Goal: Information Seeking & Learning: Learn about a topic

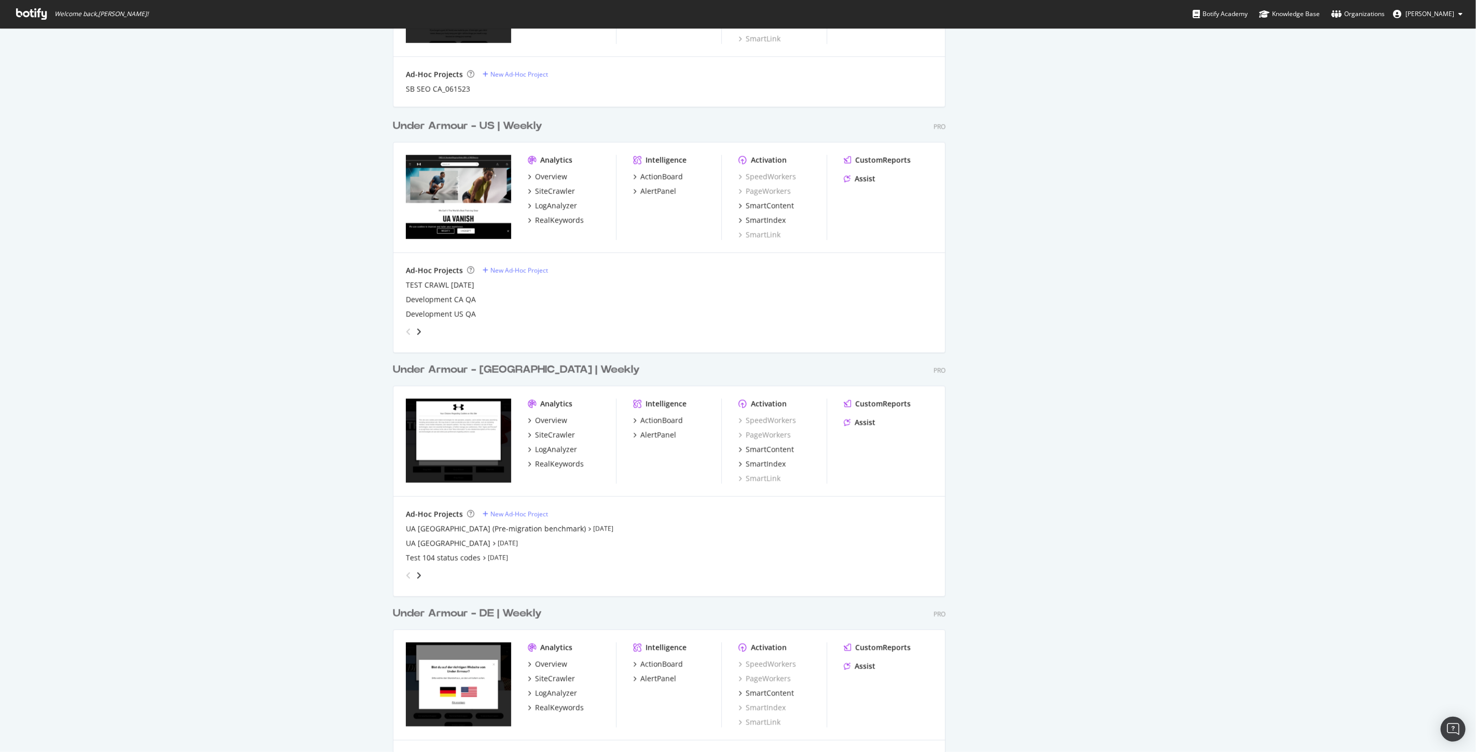
scroll to position [930, 0]
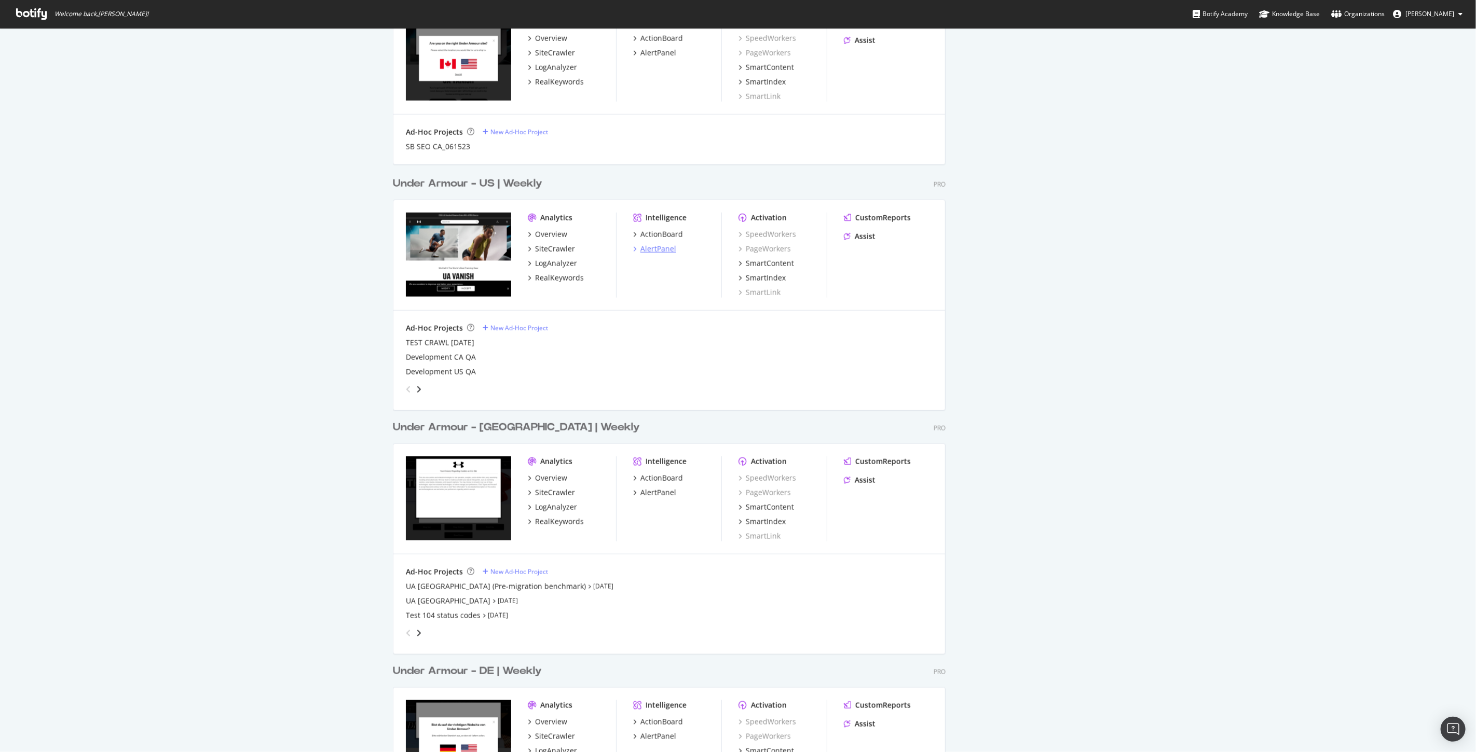
click at [661, 246] on div "AlertPanel" at bounding box center [658, 249] width 36 height 10
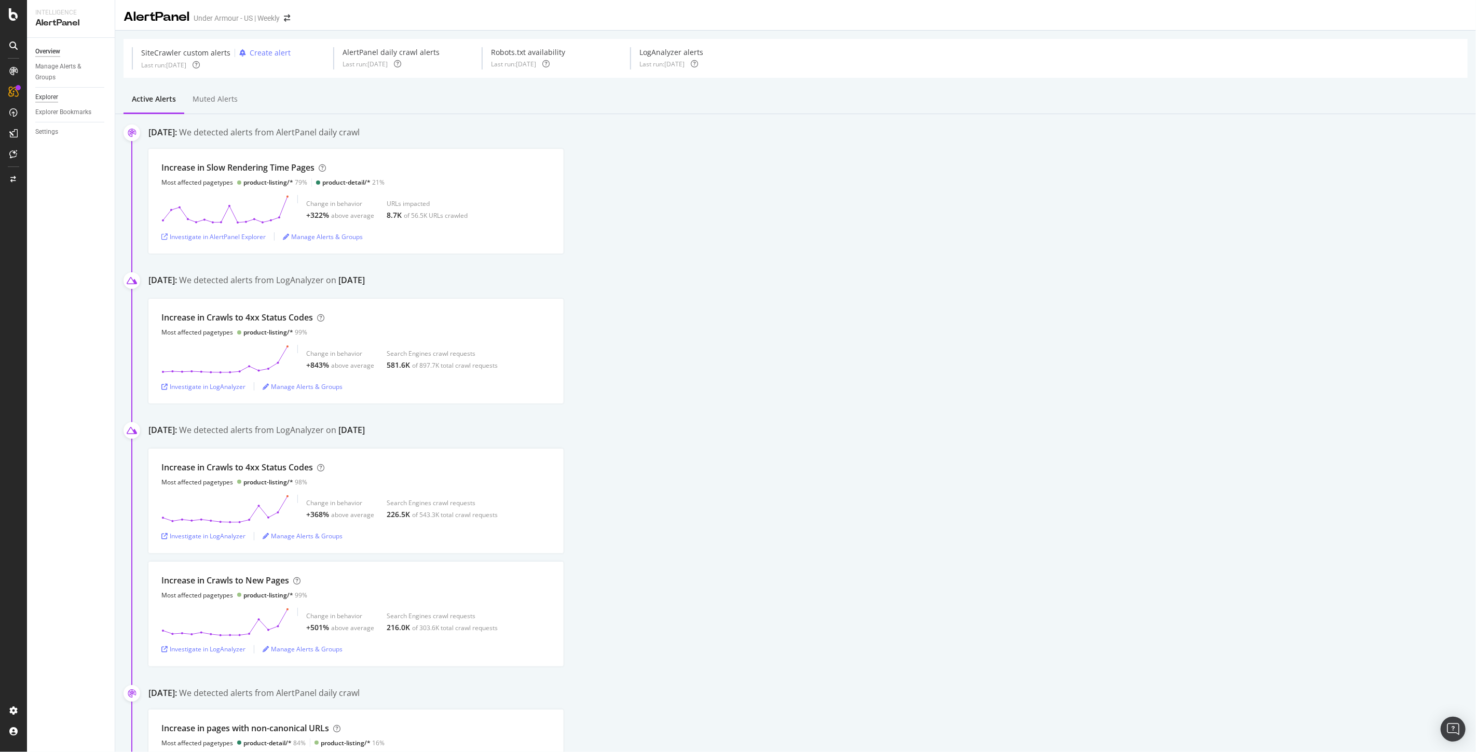
click at [49, 96] on div "Explorer" at bounding box center [46, 97] width 23 height 11
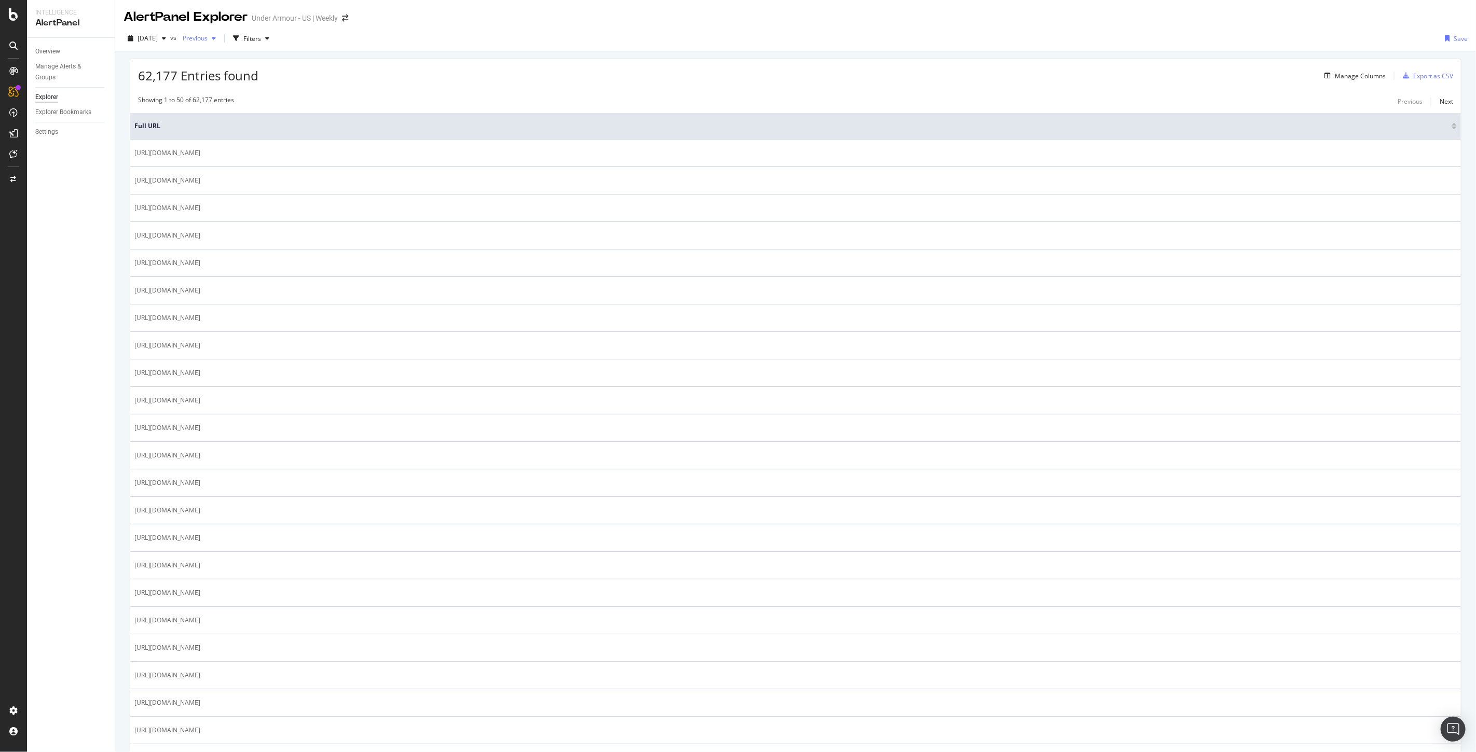
click at [220, 42] on div "Previous" at bounding box center [199, 39] width 42 height 16
click at [261, 35] on div "Filters" at bounding box center [252, 38] width 18 height 9
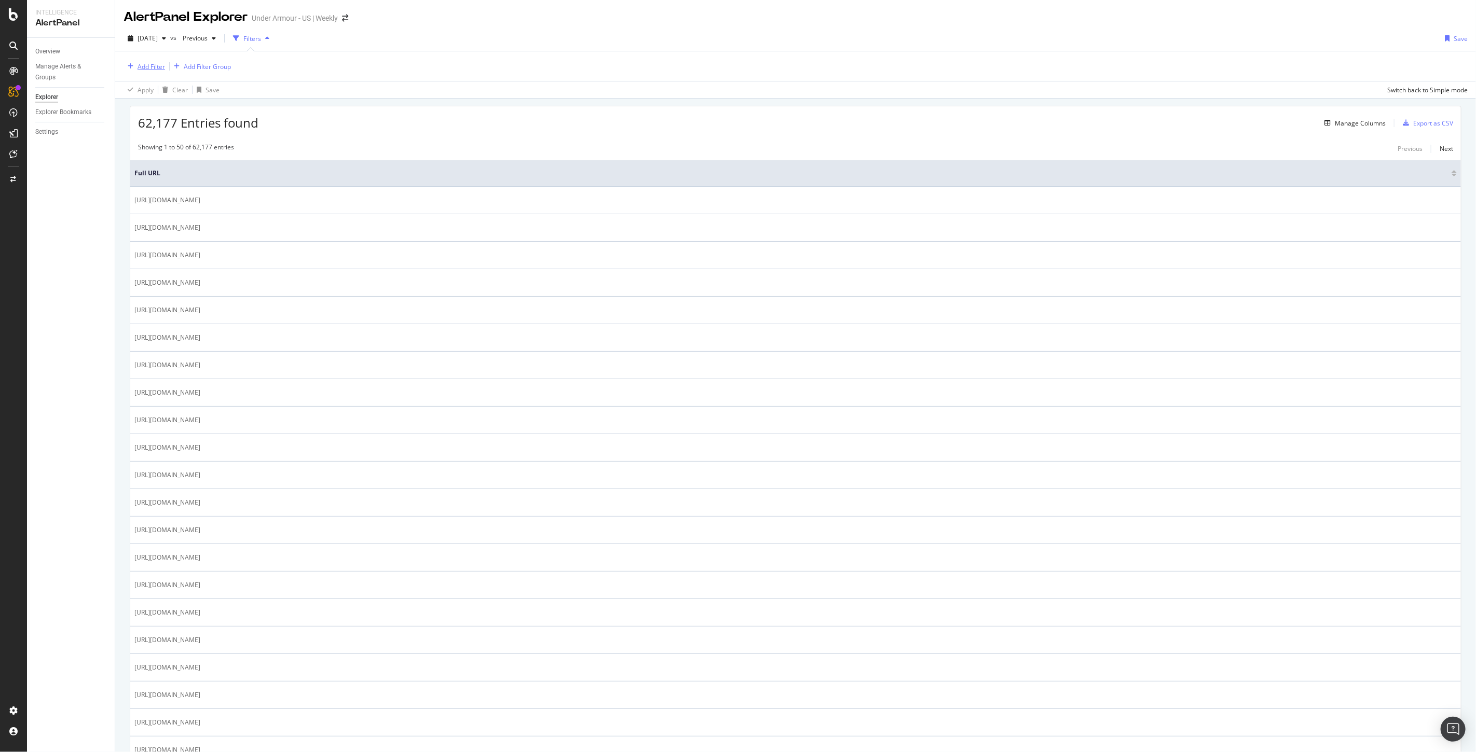
click at [157, 63] on div "Add Filter" at bounding box center [150, 66] width 27 height 9
click at [376, 61] on div "Add Filter Add Filter Group" at bounding box center [795, 66] width 1344 height 30
click at [158, 63] on div "Add Filter" at bounding box center [150, 66] width 27 height 9
click at [130, 197] on div "URL Scheme and Segmentation" at bounding box center [177, 197] width 103 height 10
click at [162, 65] on input "text" at bounding box center [222, 69] width 161 height 16
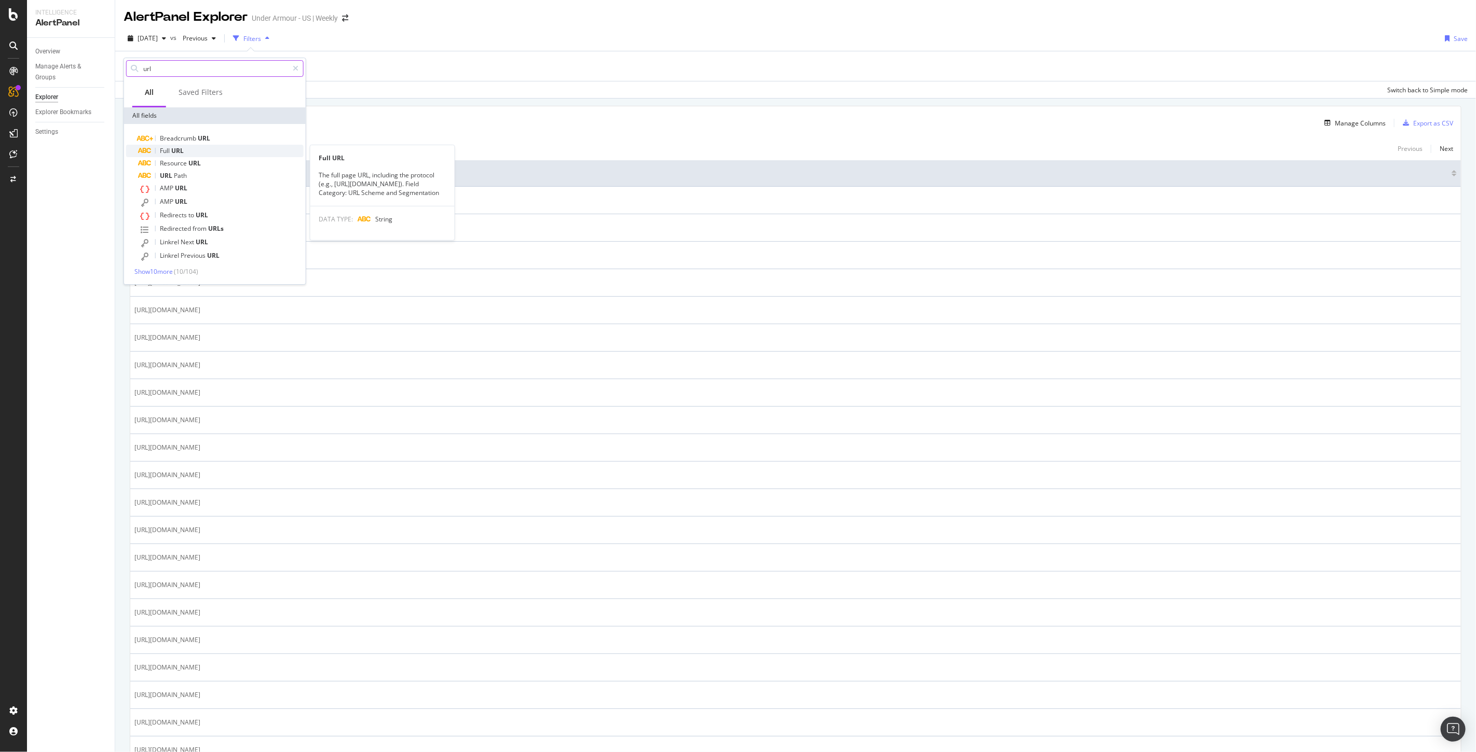
type input "url"
click at [180, 153] on span "URL" at bounding box center [177, 150] width 12 height 9
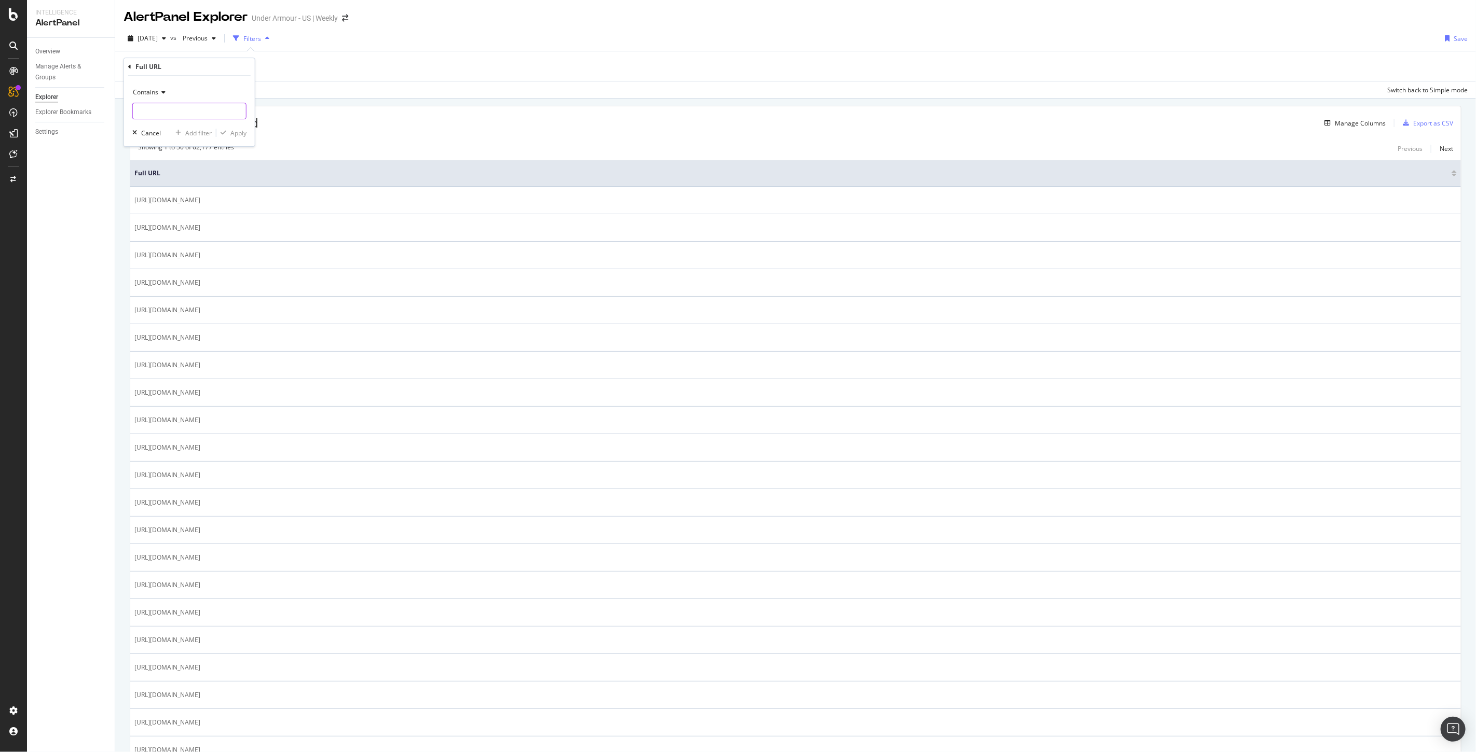
click at [169, 107] on input "text" at bounding box center [189, 111] width 113 height 17
type input "/playbooks/football"
click at [240, 130] on div "Apply" at bounding box center [238, 133] width 16 height 9
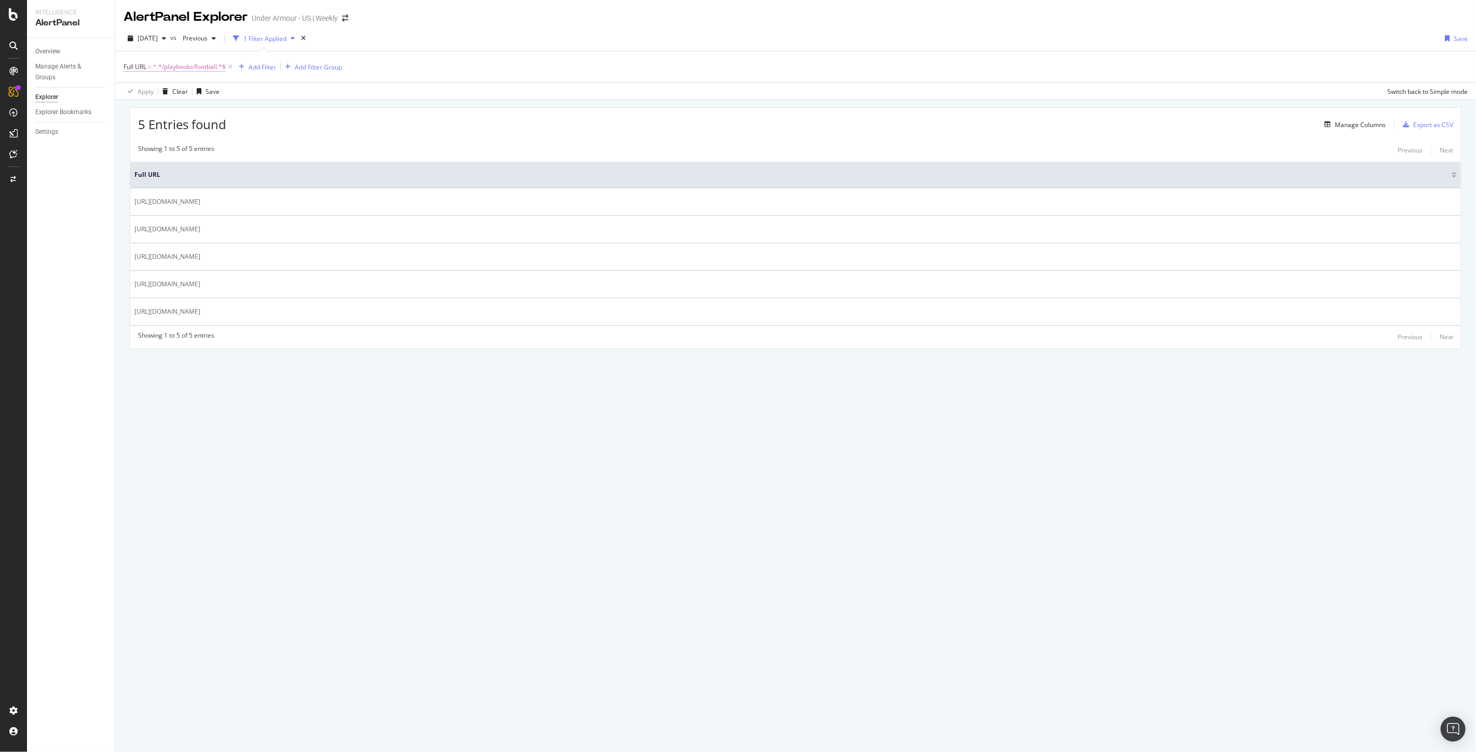
click at [172, 66] on span "^.*/playbooks/football.*$" at bounding box center [189, 67] width 73 height 15
click at [188, 110] on input "/playbooks/football" at bounding box center [182, 110] width 98 height 17
drag, startPoint x: 170, startPoint y: 111, endPoint x: 252, endPoint y: 121, distance: 82.7
click at [252, 121] on div "Contains /playbooks/football Cancel Add filter Apply" at bounding box center [189, 110] width 131 height 71
type input "/playbooks/"
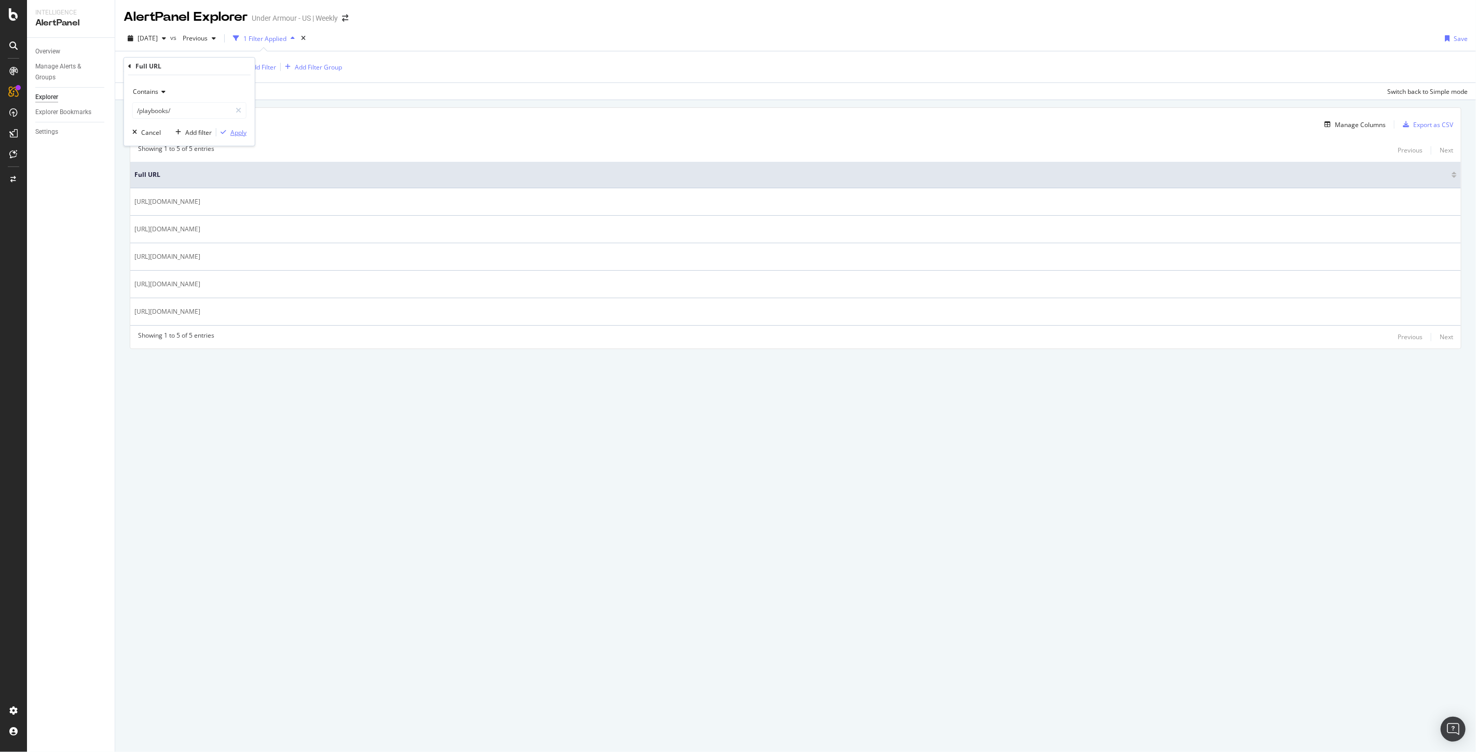
click at [241, 133] on div "Apply" at bounding box center [238, 132] width 16 height 9
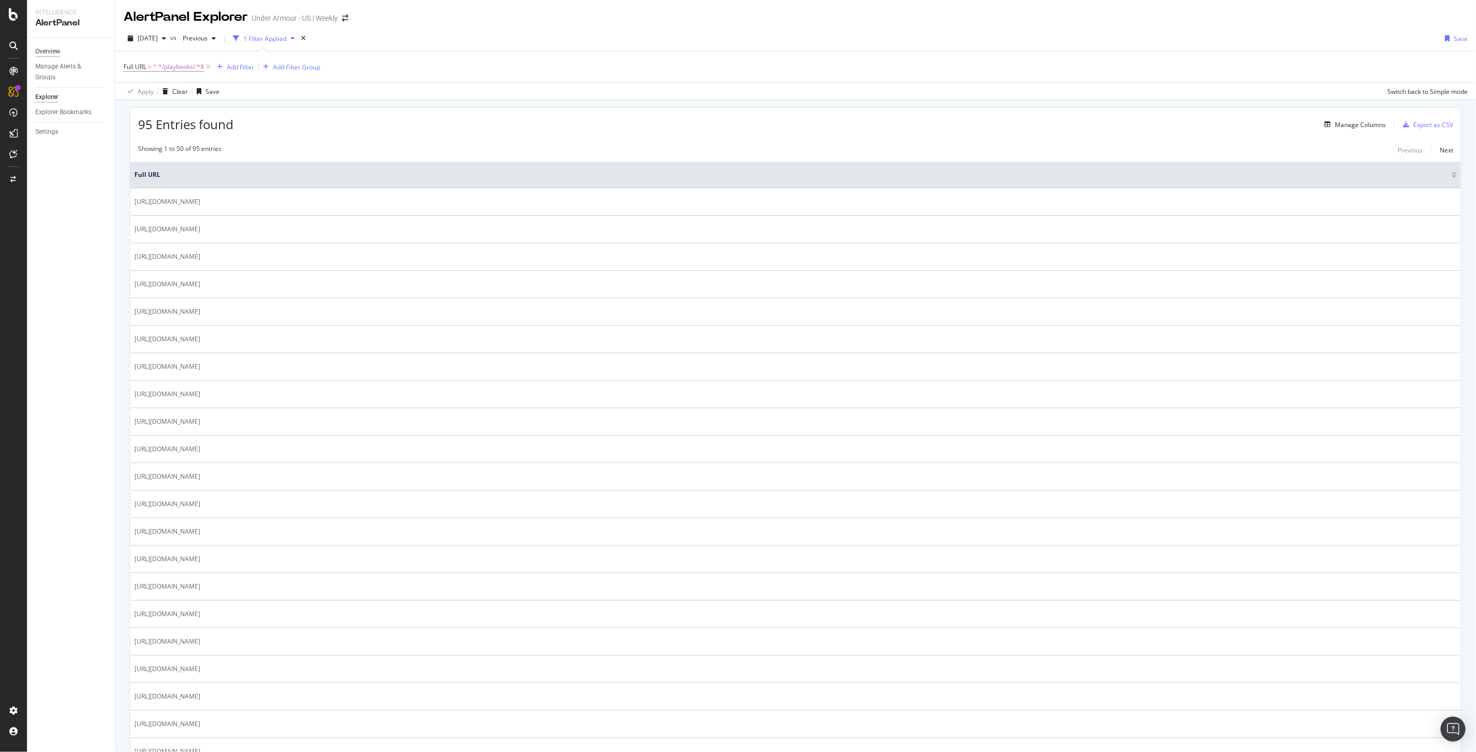
click at [48, 47] on div "Overview" at bounding box center [47, 51] width 25 height 11
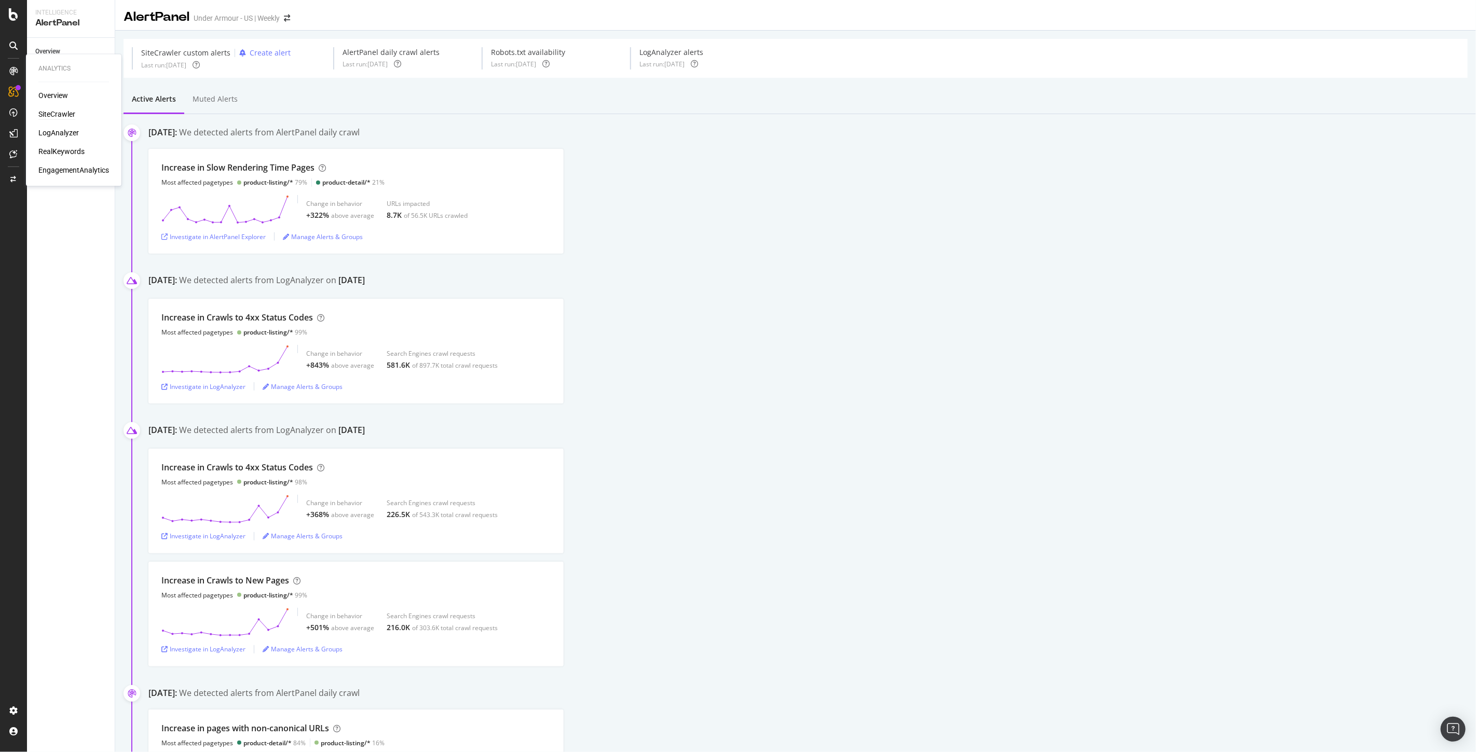
click at [59, 116] on div "SiteCrawler" at bounding box center [56, 114] width 37 height 10
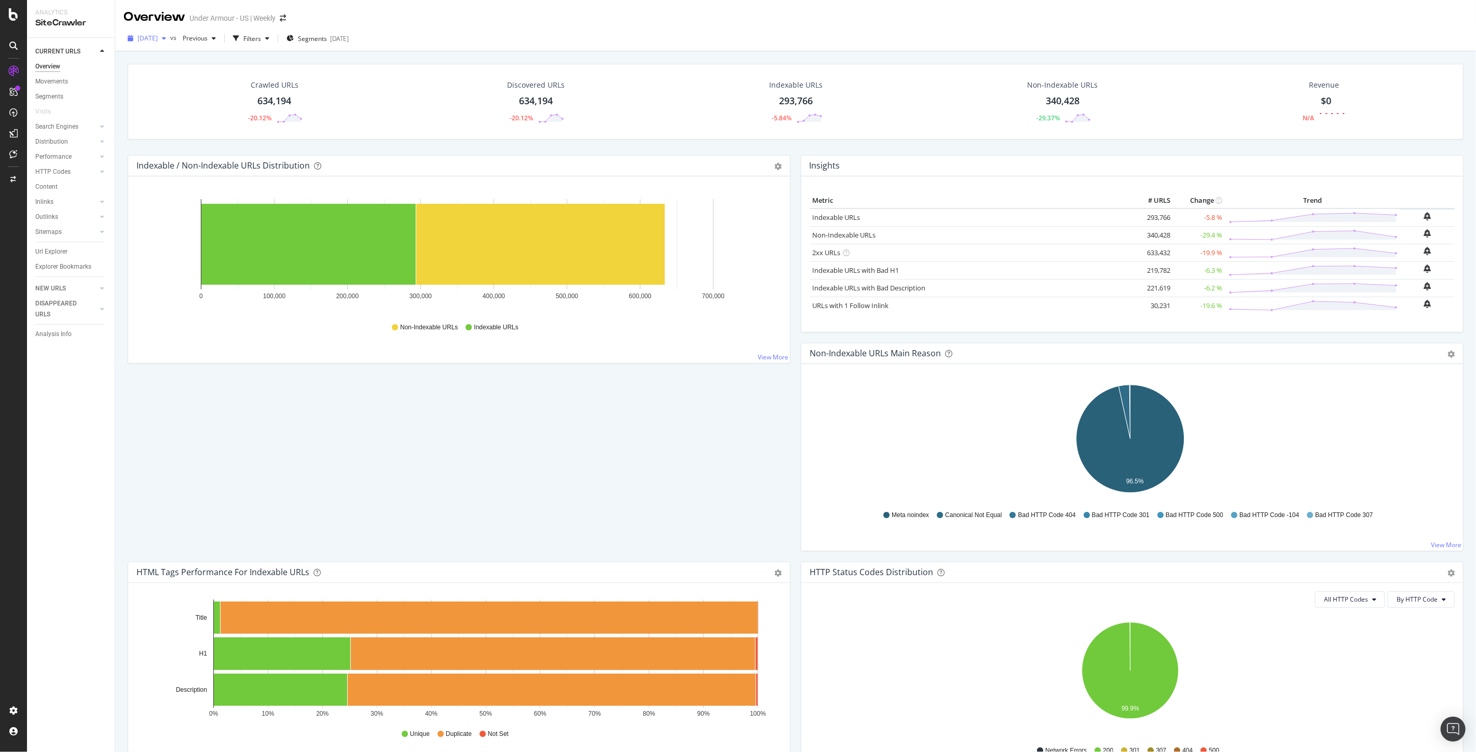
click at [170, 37] on div "button" at bounding box center [164, 38] width 12 height 6
click at [56, 248] on div "Url Explorer" at bounding box center [51, 251] width 32 height 11
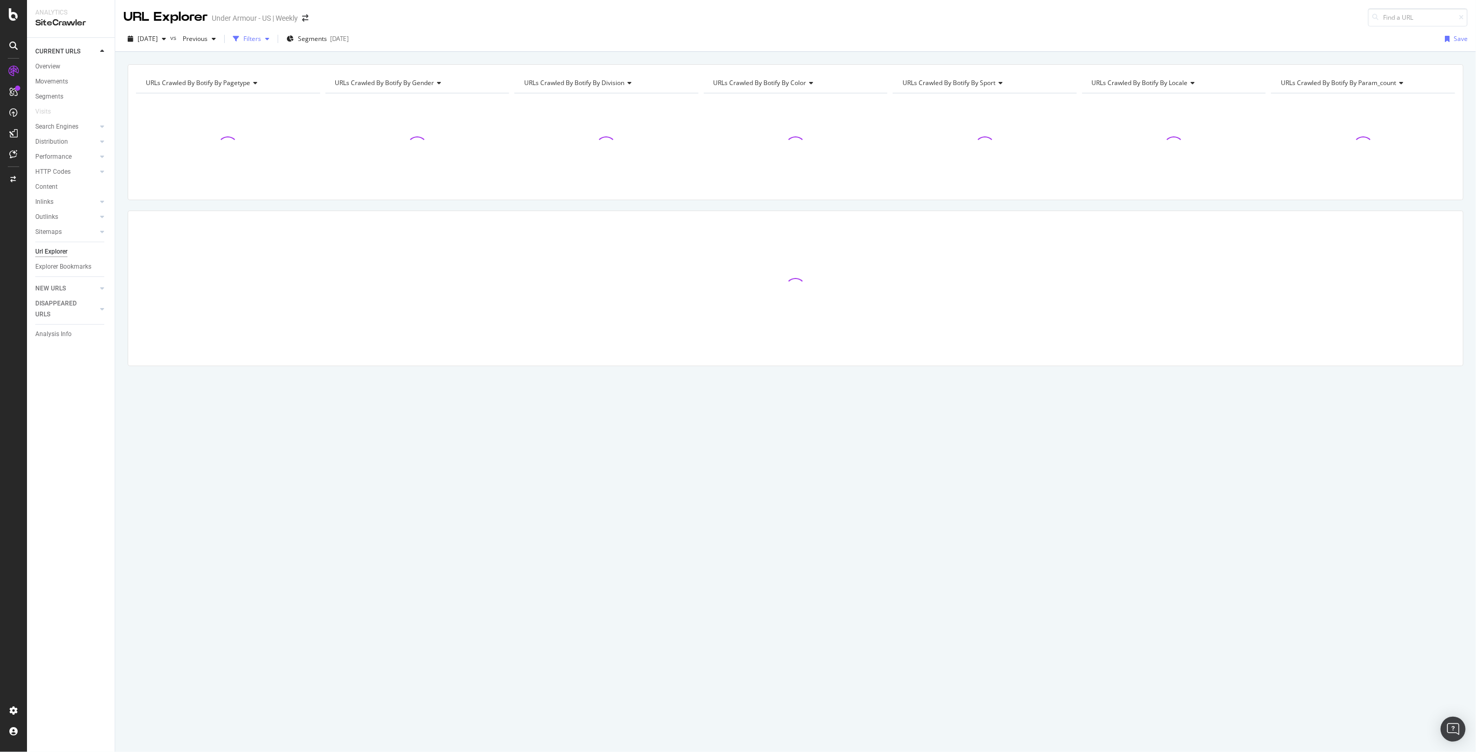
click at [261, 40] on div "Filters" at bounding box center [252, 38] width 18 height 9
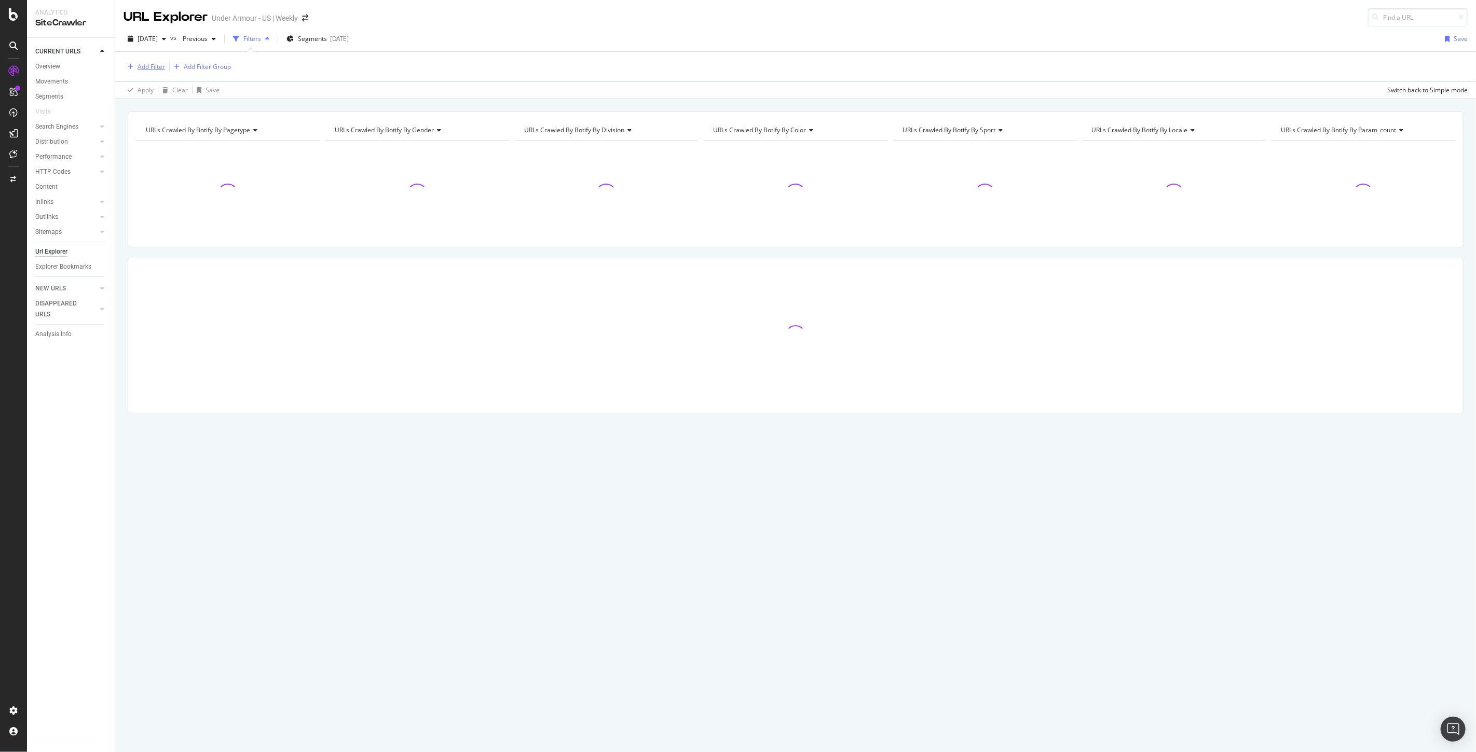
click at [135, 65] on div "button" at bounding box center [130, 67] width 14 height 6
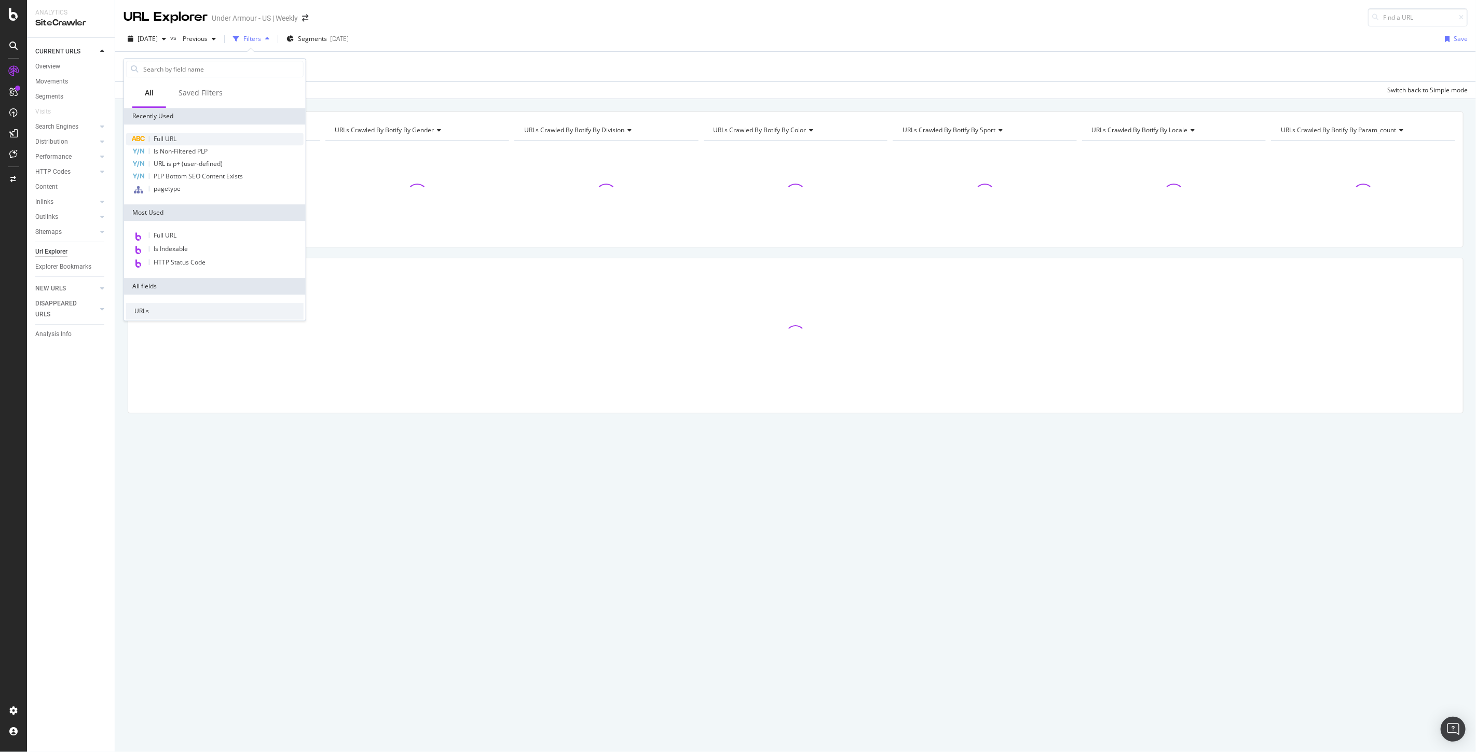
click at [164, 141] on span "Full URL" at bounding box center [165, 138] width 23 height 9
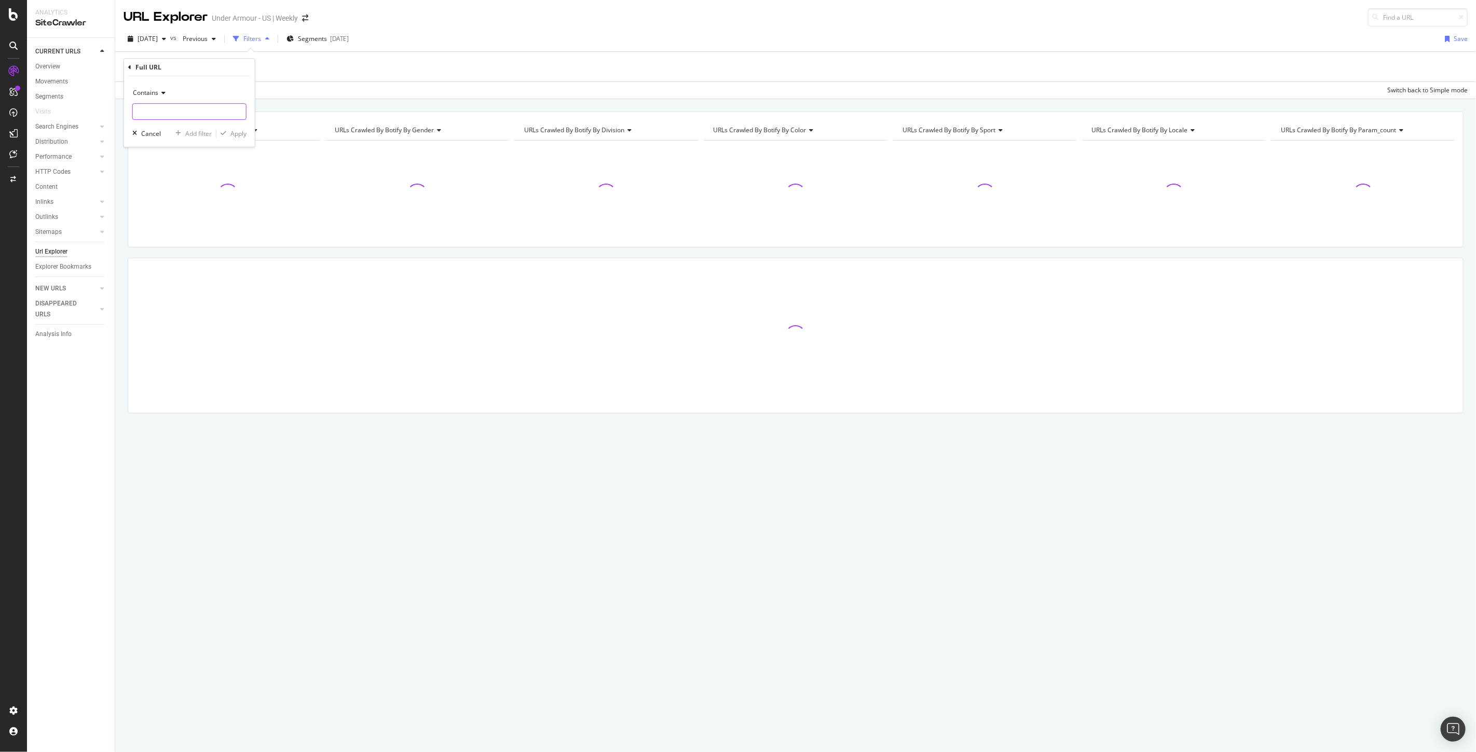
click at [168, 112] on input "text" at bounding box center [189, 111] width 113 height 17
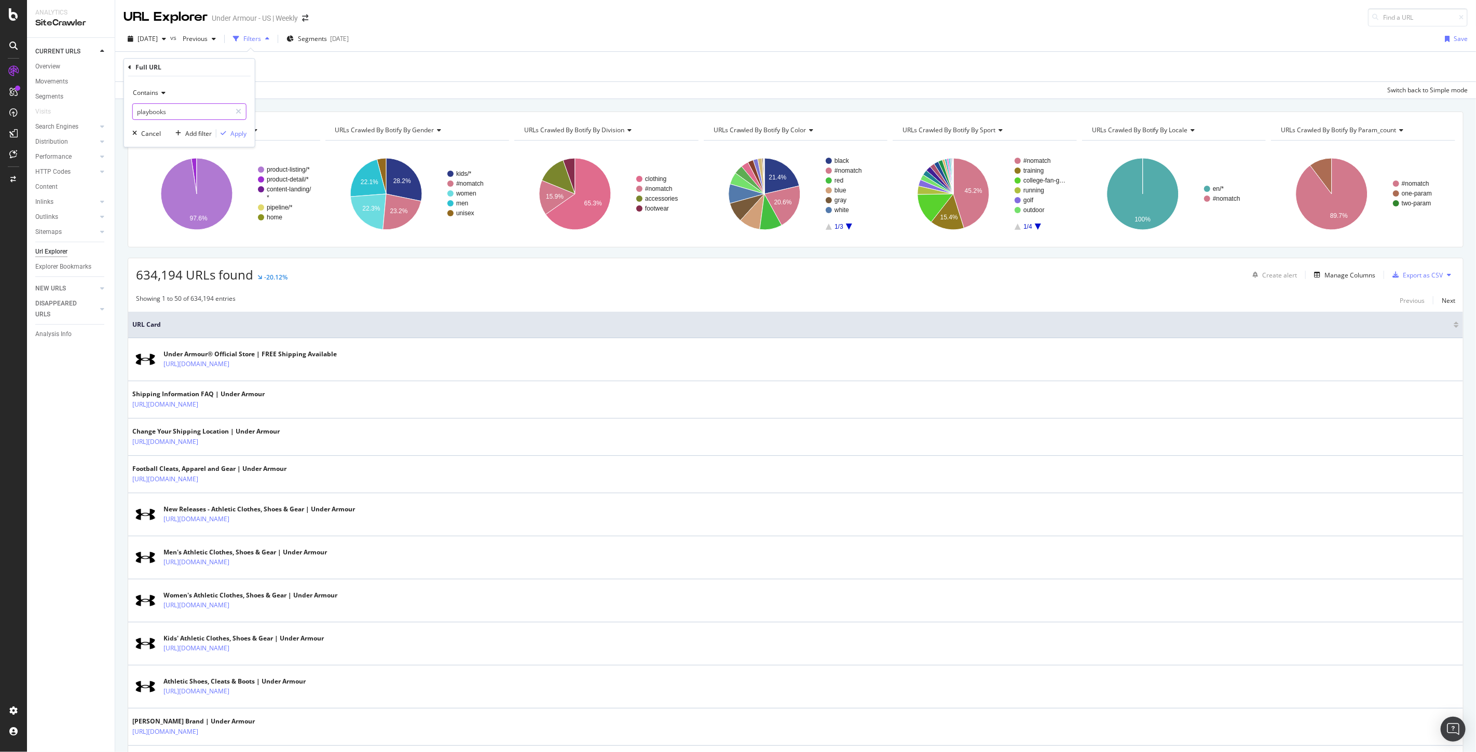
type input "playbooks"
click at [242, 135] on div "Apply" at bounding box center [238, 133] width 16 height 9
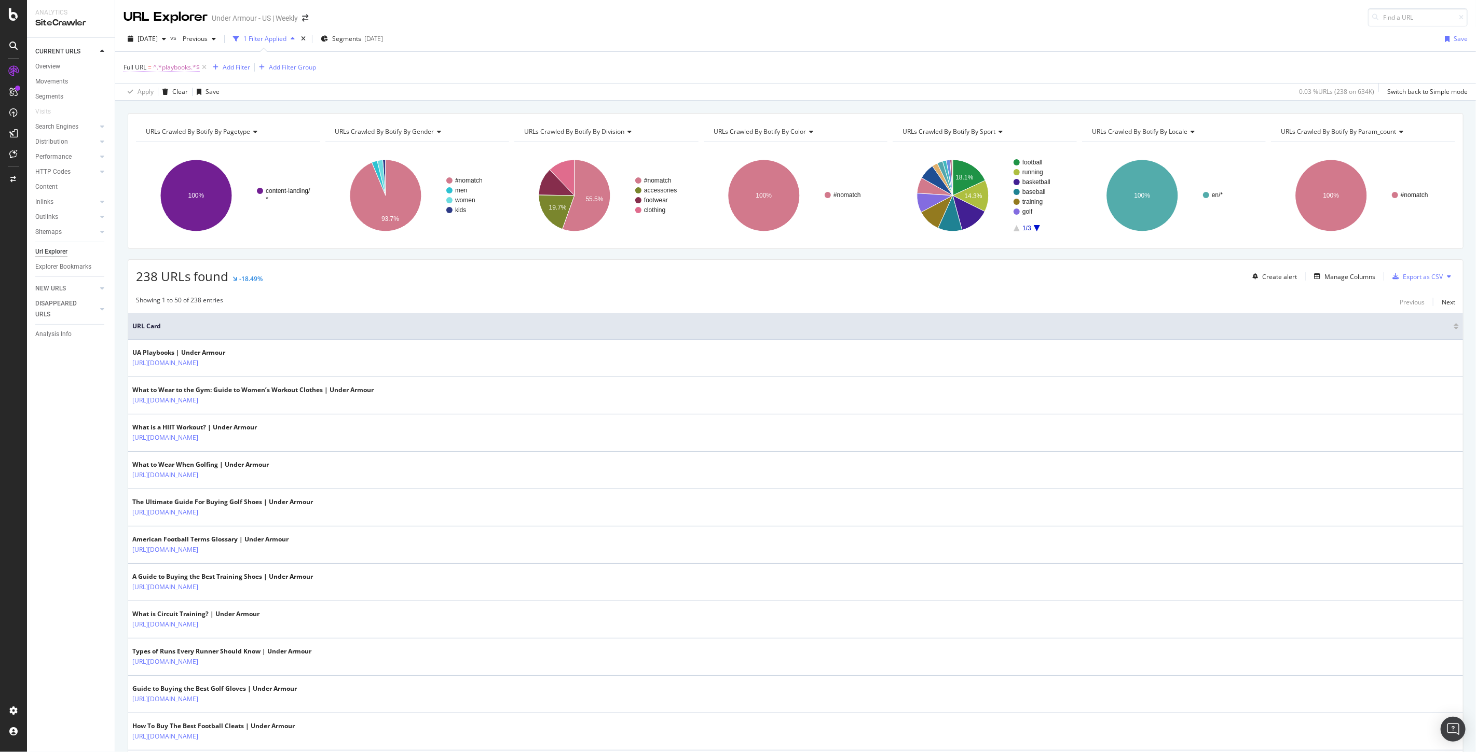
click at [158, 68] on span "^.*playbooks.*$" at bounding box center [176, 67] width 47 height 15
click at [184, 104] on input "playbooks" at bounding box center [182, 111] width 98 height 17
click at [188, 107] on input "playbooks" at bounding box center [182, 111] width 98 height 17
type input "playbooks/football"
click at [245, 136] on div "Apply" at bounding box center [238, 133] width 16 height 9
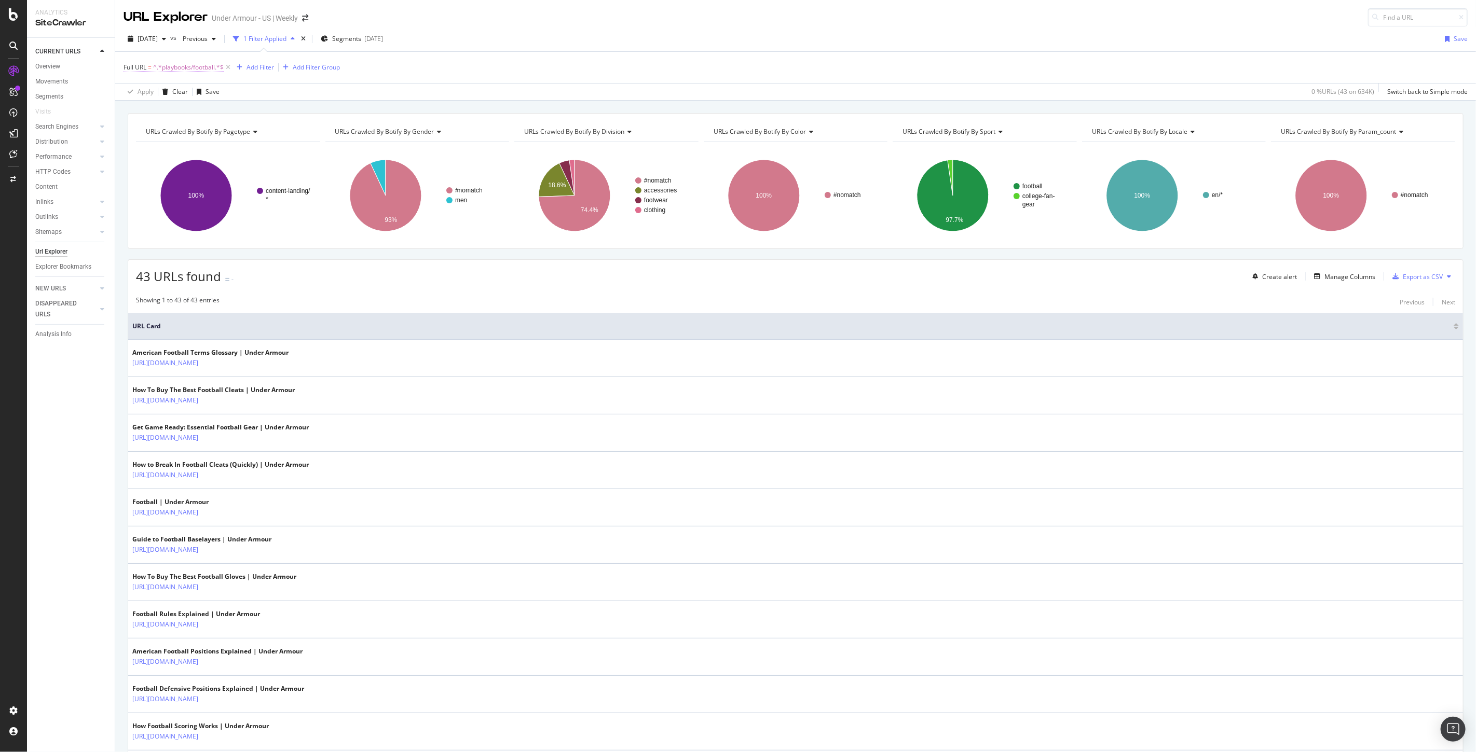
click at [185, 70] on span "^.*playbooks/football.*$" at bounding box center [188, 67] width 71 height 15
click at [236, 106] on div at bounding box center [238, 111] width 15 height 17
click at [471, 80] on div "Full URL = ^.*playbooks/football.*$ Add Filter Add Filter Group" at bounding box center [795, 67] width 1344 height 31
click at [231, 66] on icon at bounding box center [228, 67] width 9 height 10
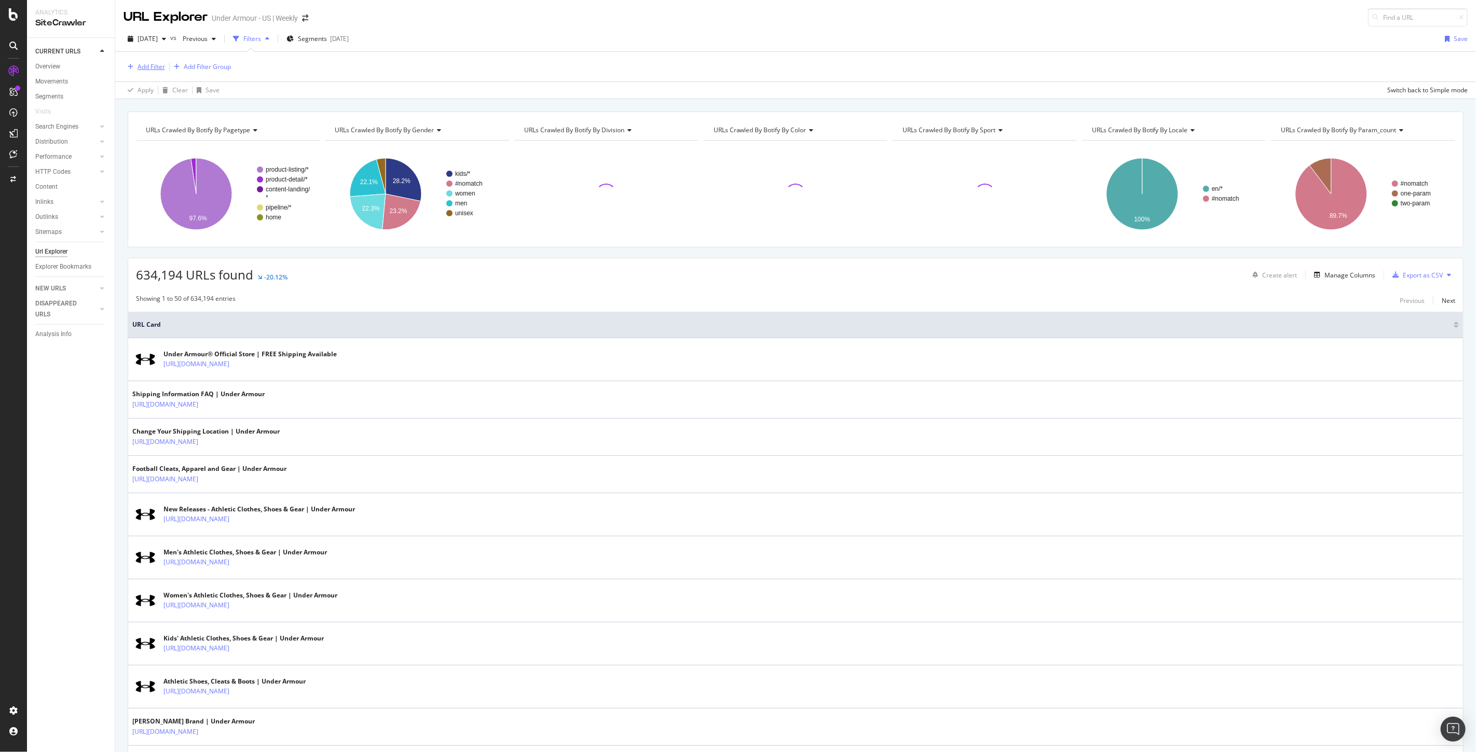
click at [152, 68] on div "Add Filter" at bounding box center [150, 66] width 27 height 9
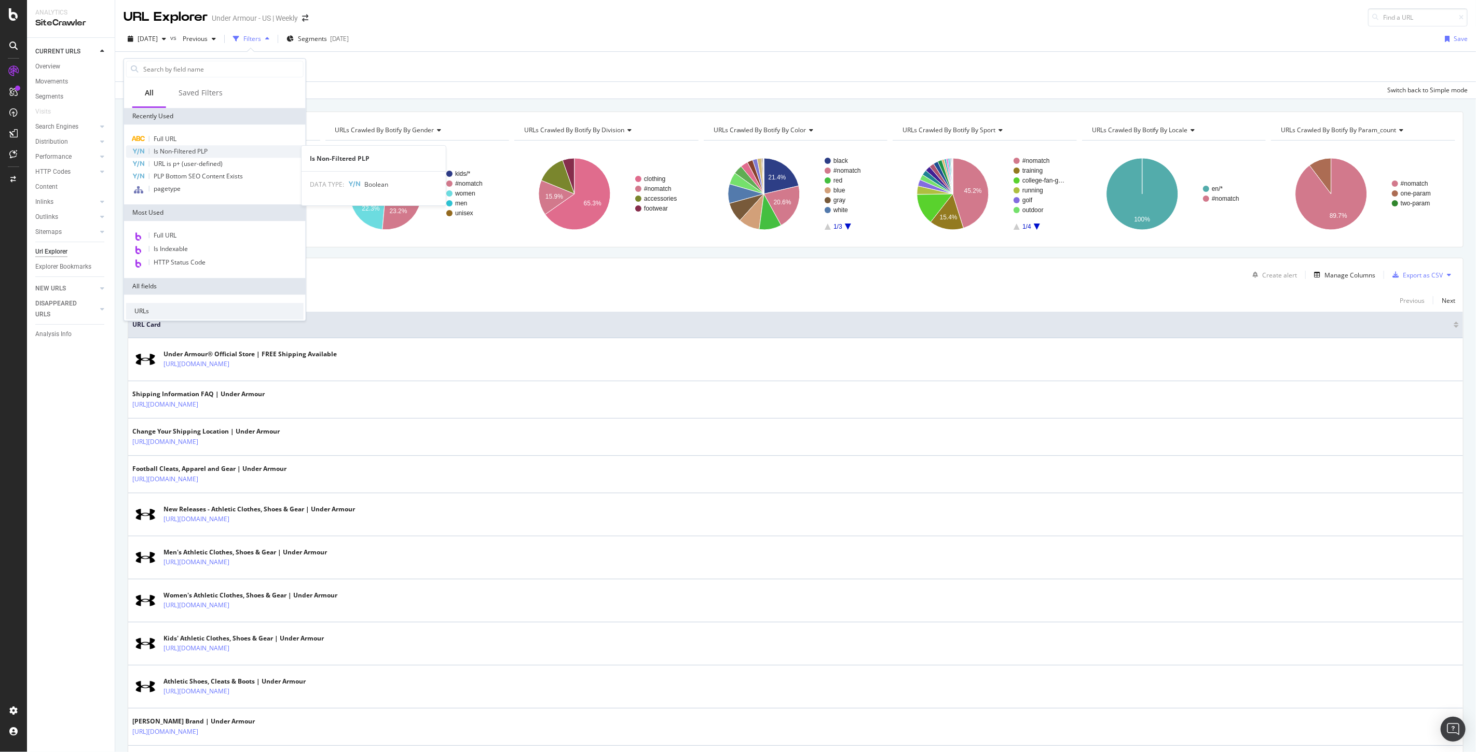
click at [173, 152] on span "Is Non-Filtered PLP" at bounding box center [181, 151] width 54 height 9
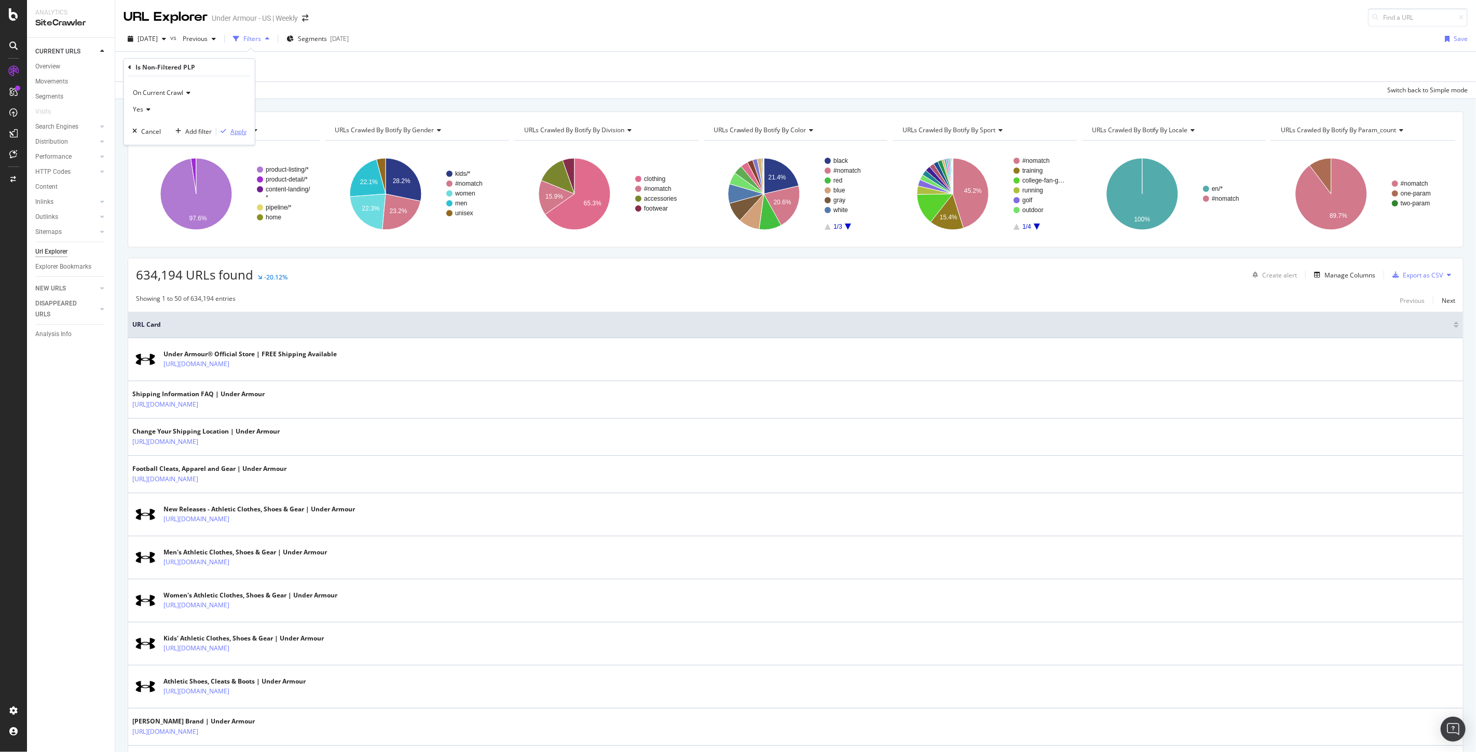
click at [245, 132] on div "Apply" at bounding box center [238, 131] width 16 height 9
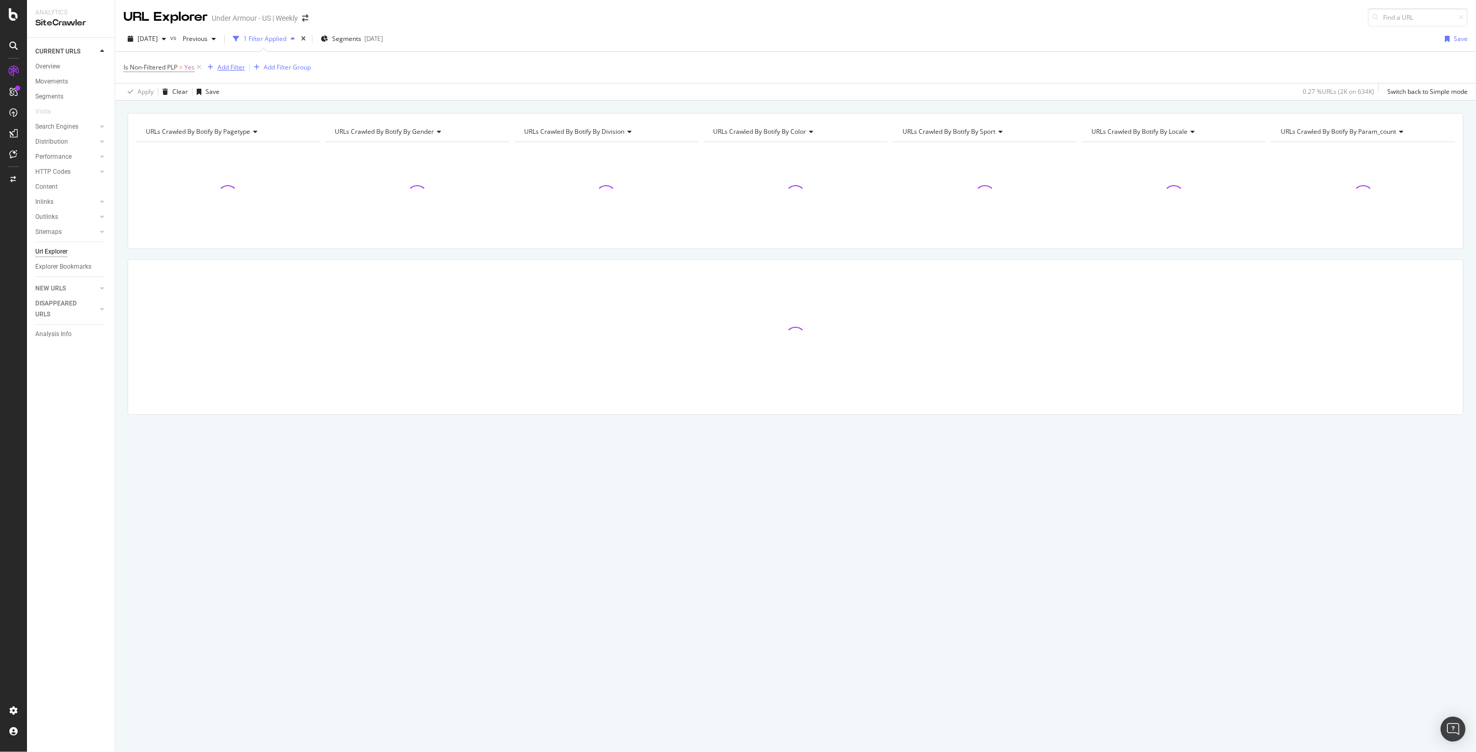
click at [223, 65] on div "Add Filter" at bounding box center [230, 67] width 27 height 9
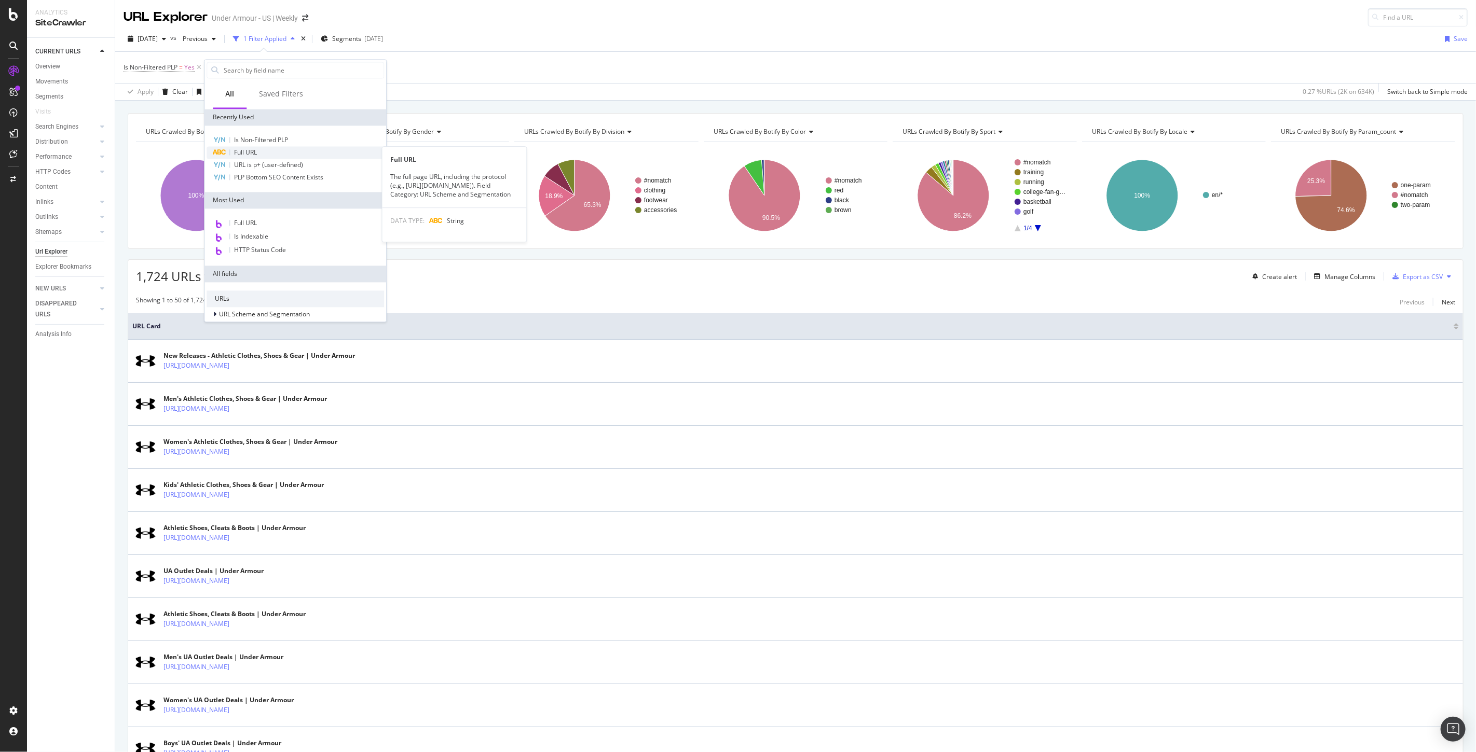
click at [246, 151] on span "Full URL" at bounding box center [245, 152] width 23 height 9
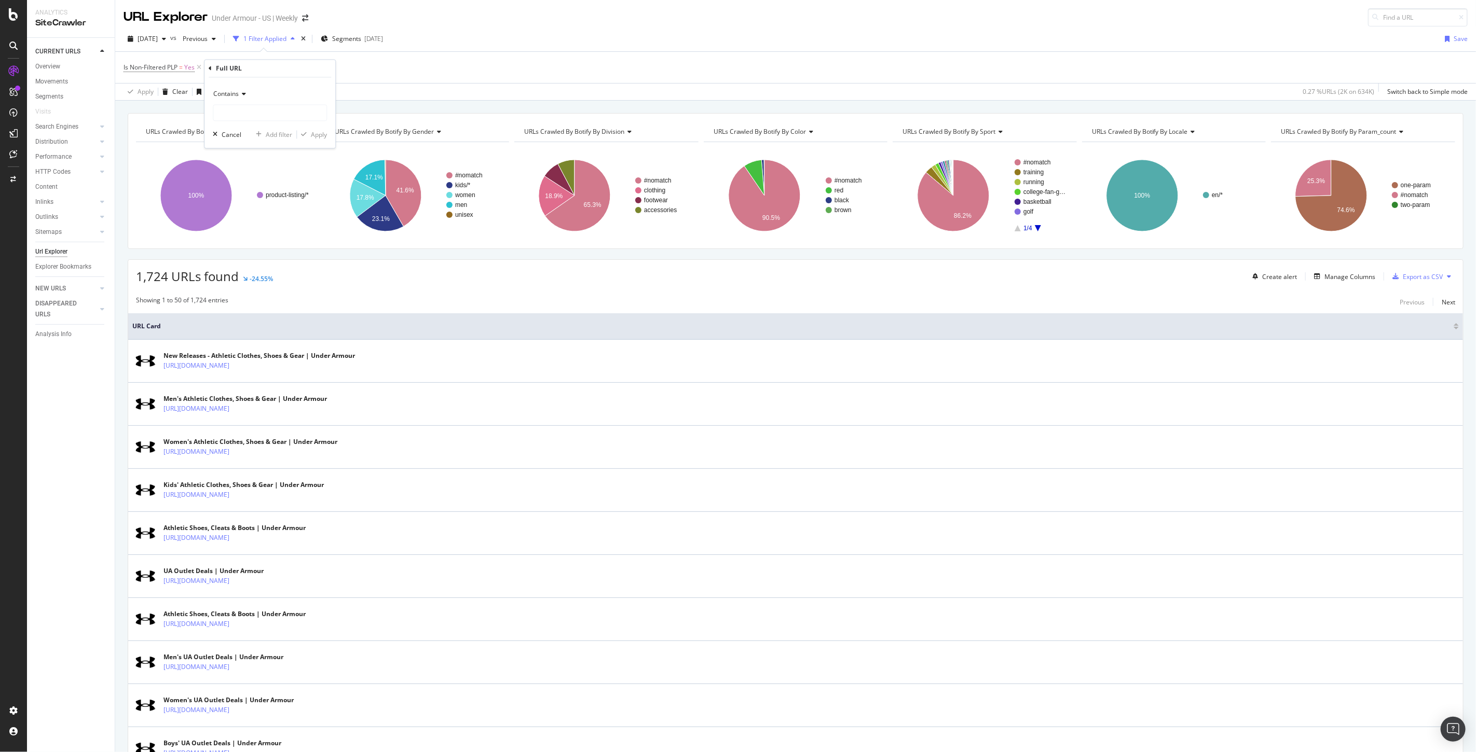
click at [240, 99] on div "Contains" at bounding box center [270, 94] width 114 height 17
click at [247, 209] on span "Doesn't contain" at bounding box center [240, 209] width 45 height 9
click at [241, 116] on input "text" at bounding box center [269, 113] width 113 height 17
type input "="
click at [320, 136] on div "Apply" at bounding box center [319, 134] width 16 height 9
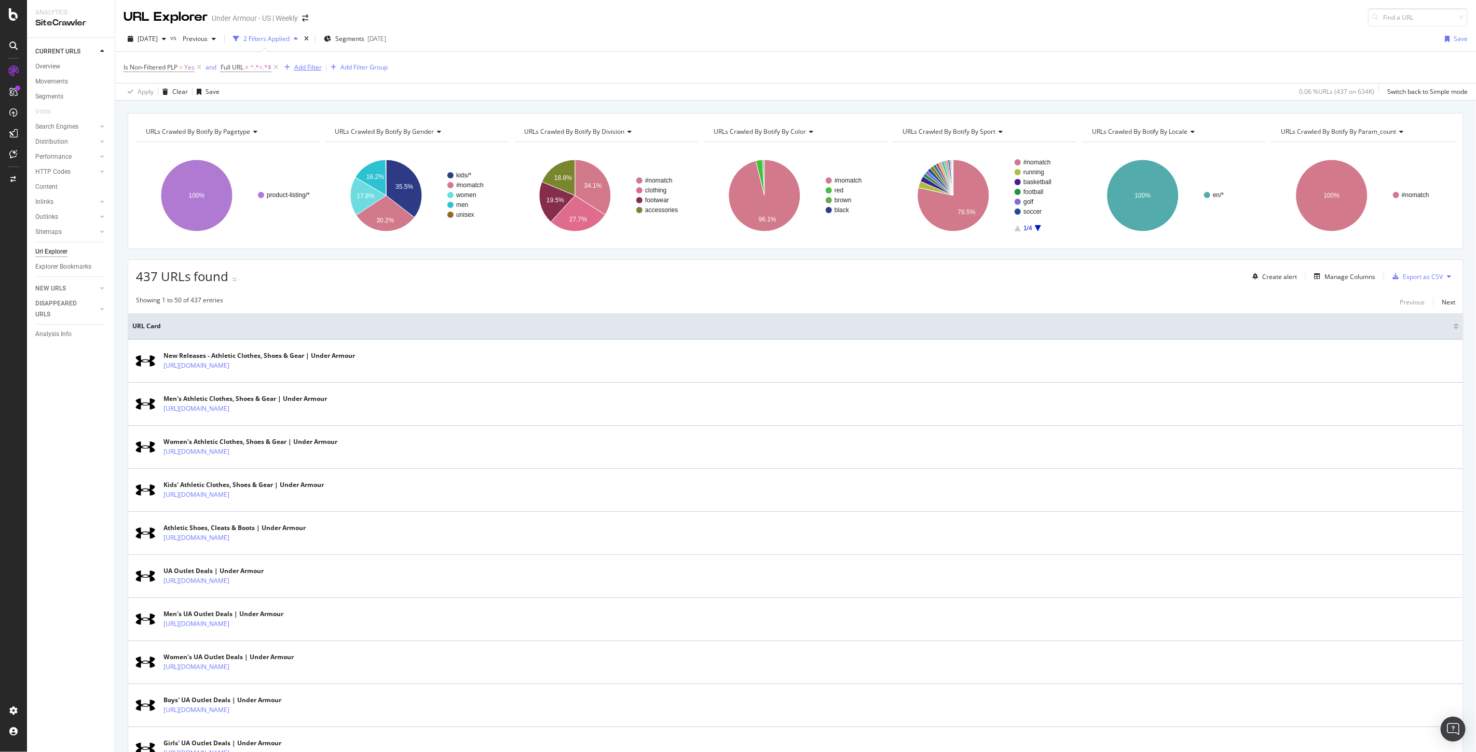
click at [300, 70] on div "Add Filter" at bounding box center [307, 67] width 27 height 9
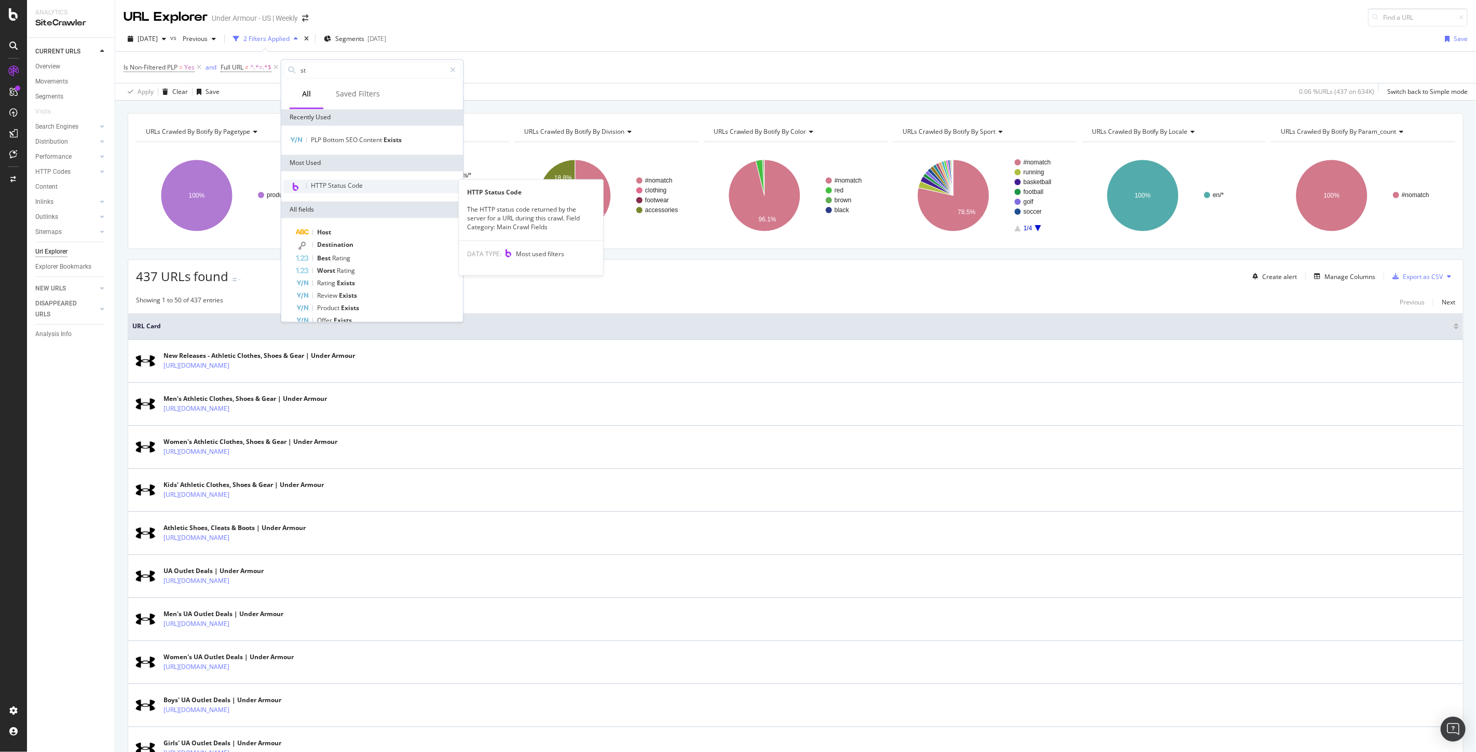
type input "st"
click at [335, 186] on span "HTTP Status Code" at bounding box center [337, 185] width 52 height 9
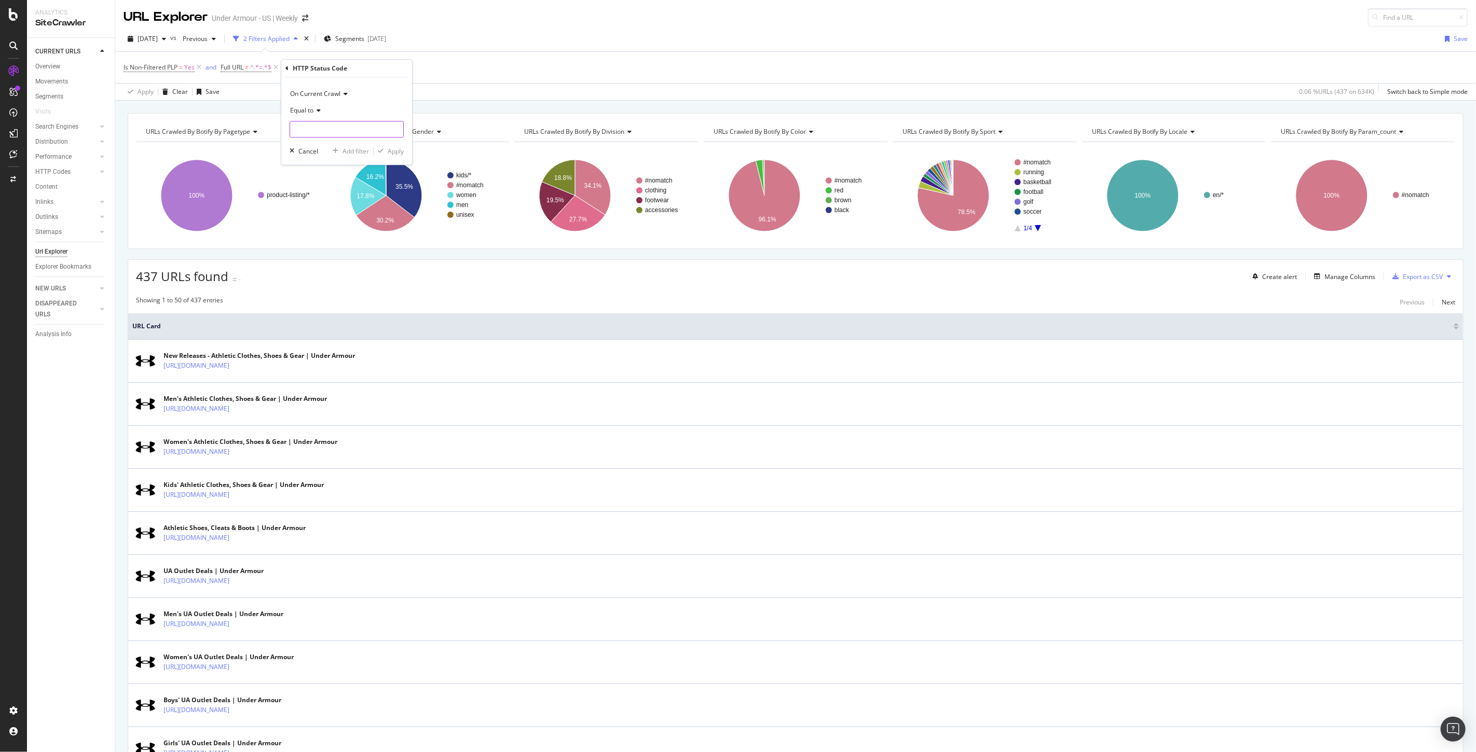
click at [320, 130] on input "number" at bounding box center [347, 129] width 114 height 17
click at [305, 141] on span "200" at bounding box center [327, 143] width 69 height 9
type input "200"
click at [397, 152] on div "Apply" at bounding box center [396, 151] width 16 height 9
click at [198, 69] on icon at bounding box center [199, 67] width 9 height 10
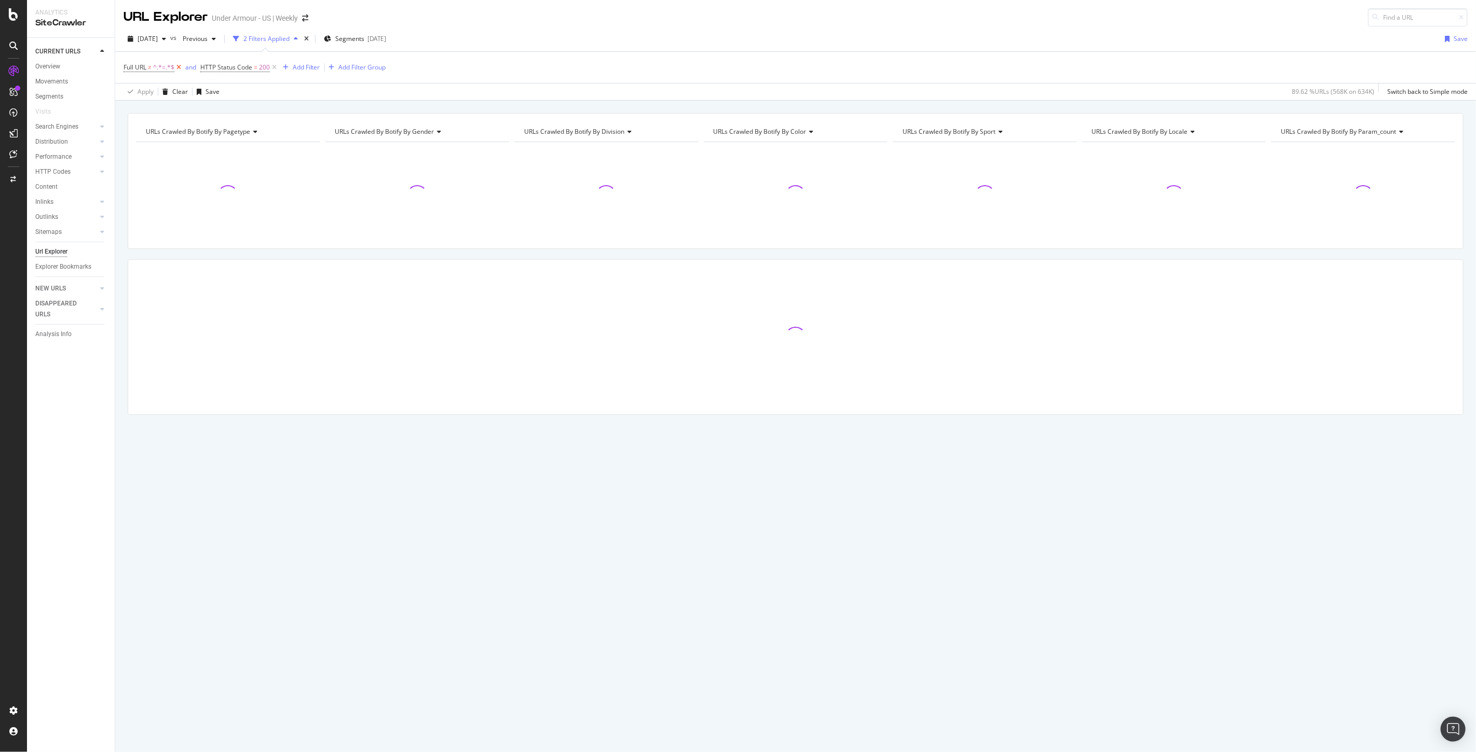
click at [180, 65] on icon at bounding box center [178, 67] width 9 height 10
click at [224, 66] on div "Add Filter" at bounding box center [229, 67] width 27 height 9
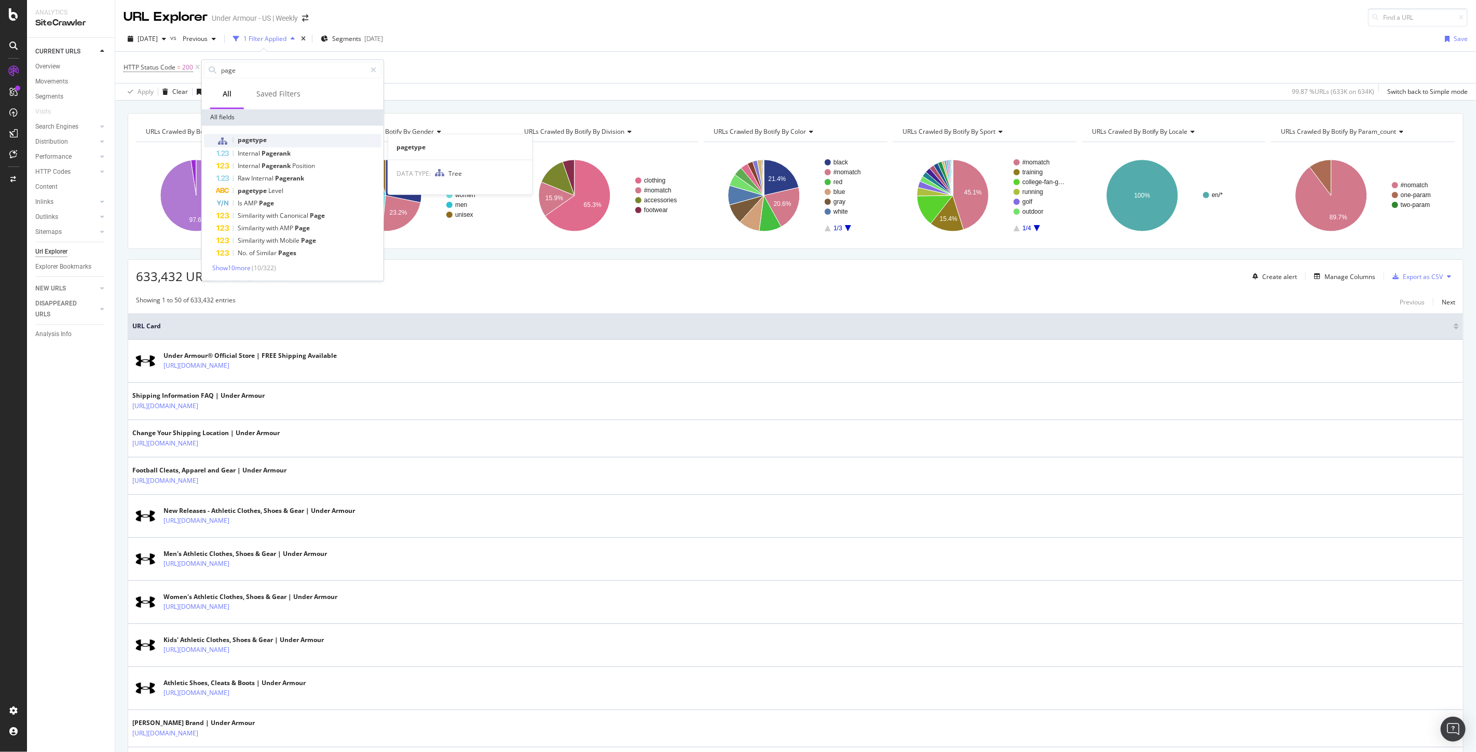
type input "page"
click at [260, 137] on span "pagetype" at bounding box center [252, 139] width 29 height 9
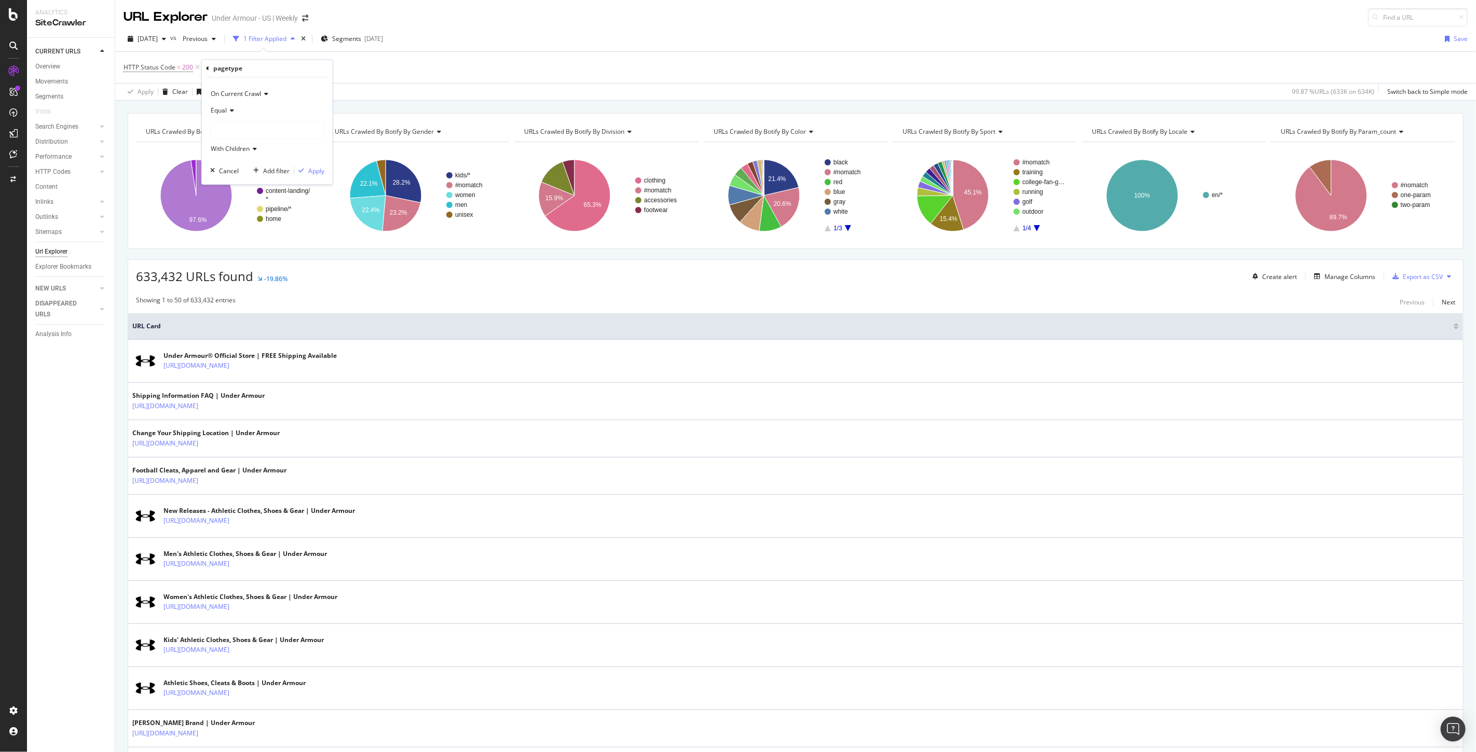
click at [240, 126] on div at bounding box center [267, 130] width 113 height 17
click at [219, 161] on div "product-detail 14,924 URLS Select" at bounding box center [271, 161] width 116 height 11
click at [216, 161] on icon at bounding box center [218, 161] width 4 height 6
click at [217, 158] on icon at bounding box center [218, 161] width 4 height 6
click at [216, 161] on icon at bounding box center [218, 161] width 4 height 6
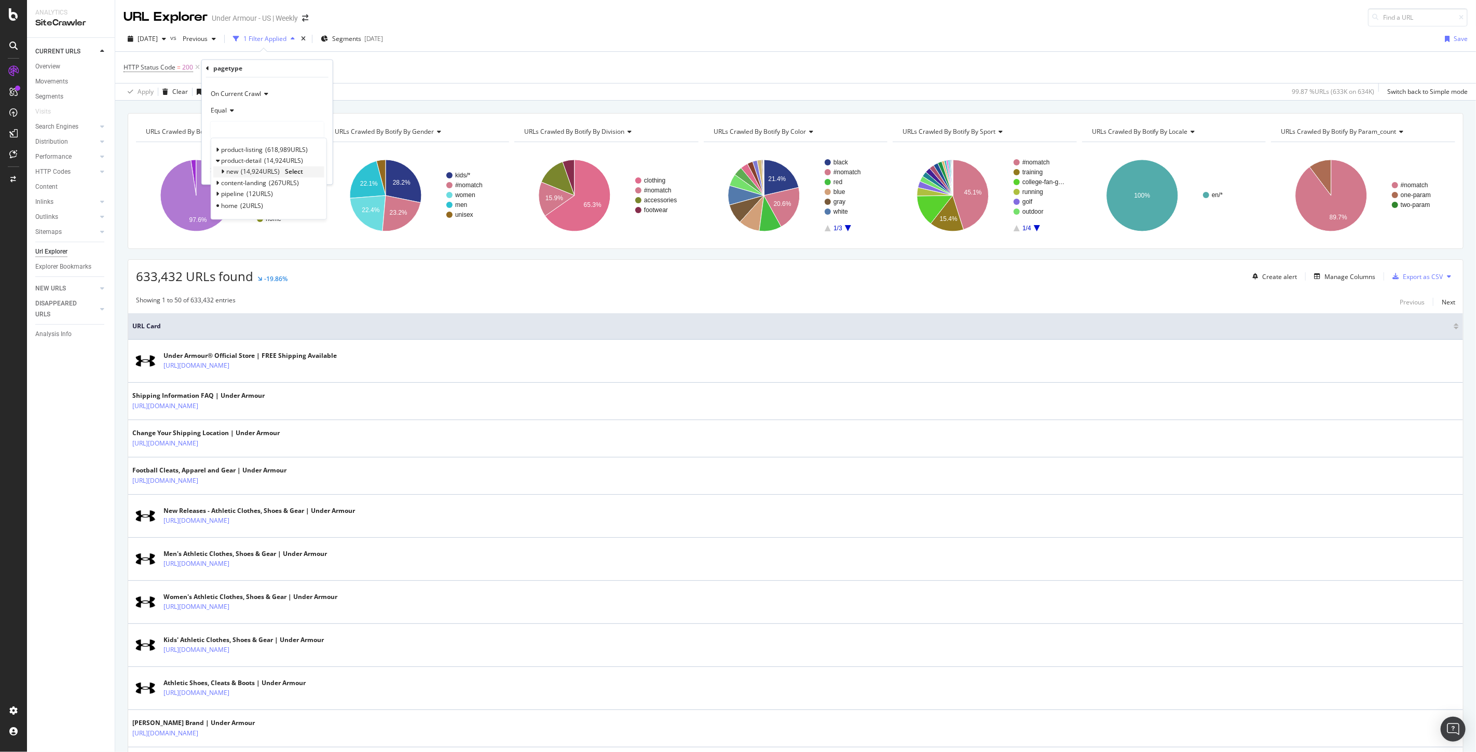
click at [295, 173] on span "Select" at bounding box center [294, 172] width 18 height 9
click at [314, 173] on div "Apply" at bounding box center [316, 171] width 16 height 9
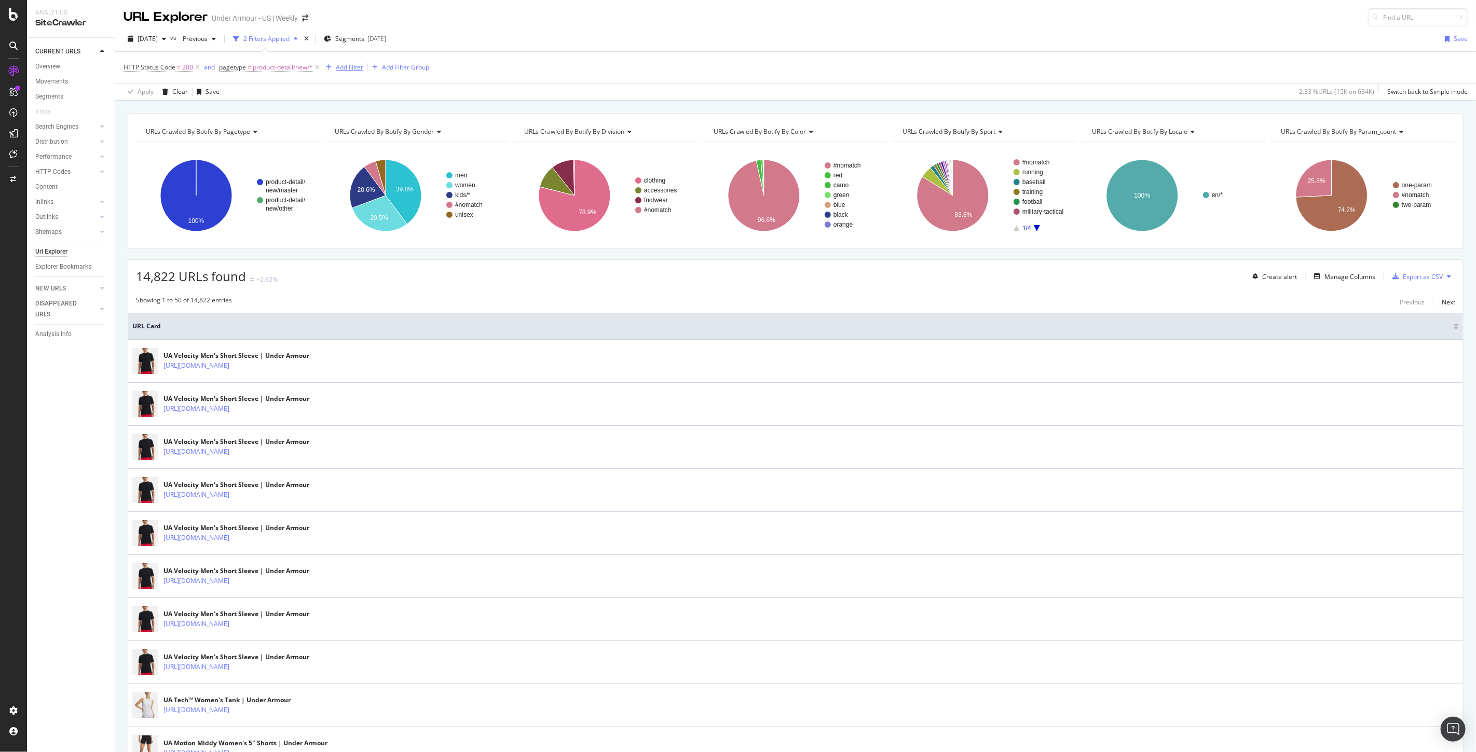
click at [353, 70] on div "Add Filter" at bounding box center [349, 67] width 27 height 9
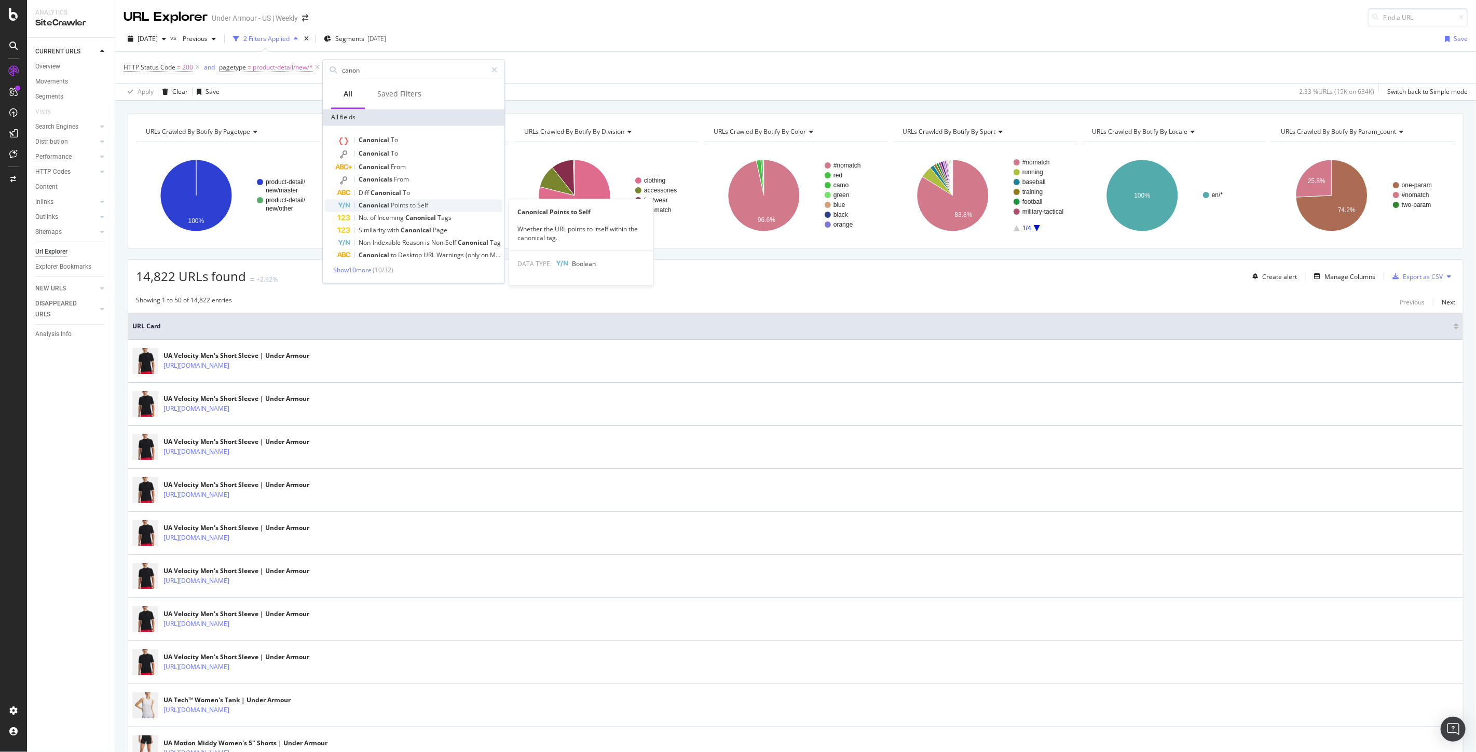
type input "canon"
click at [419, 204] on span "Self" at bounding box center [422, 205] width 11 height 9
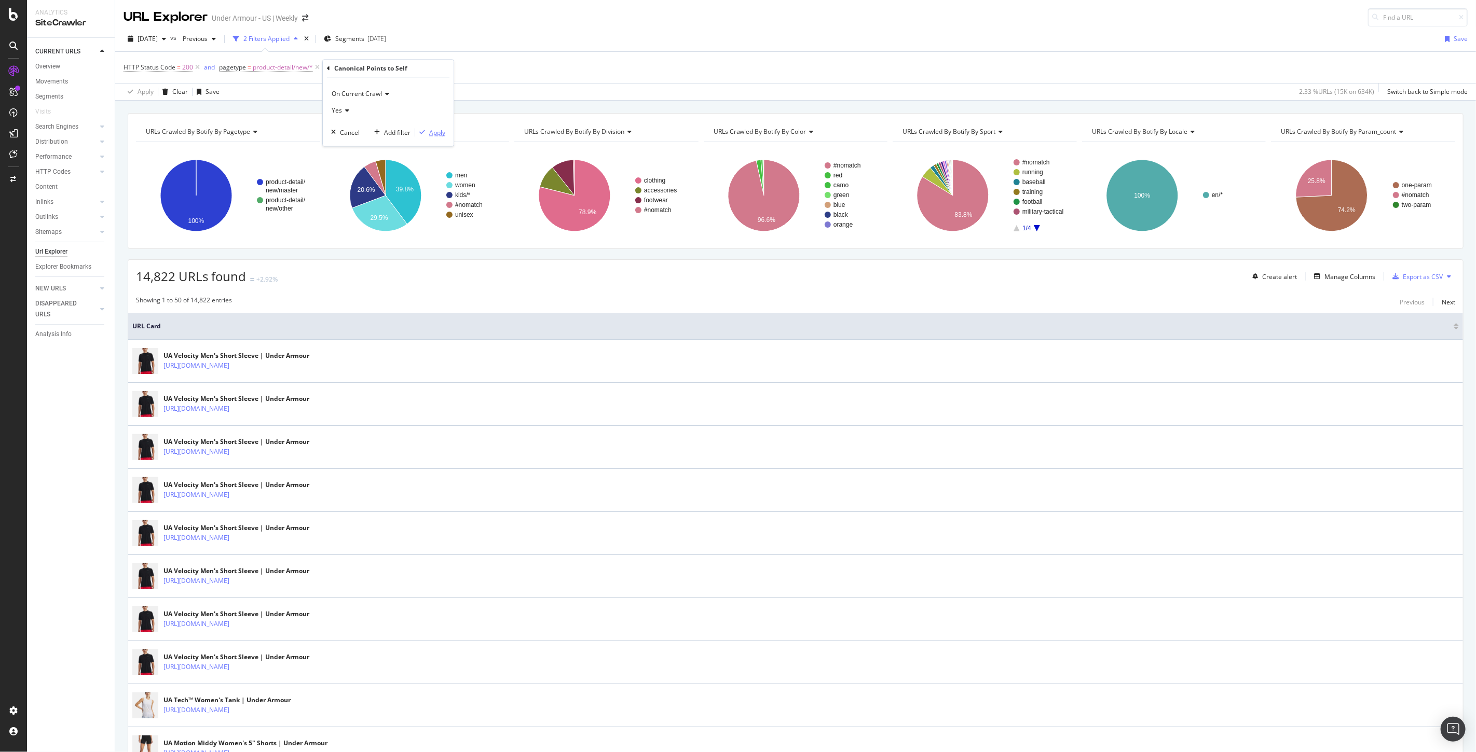
click at [442, 136] on div "Apply" at bounding box center [437, 132] width 16 height 9
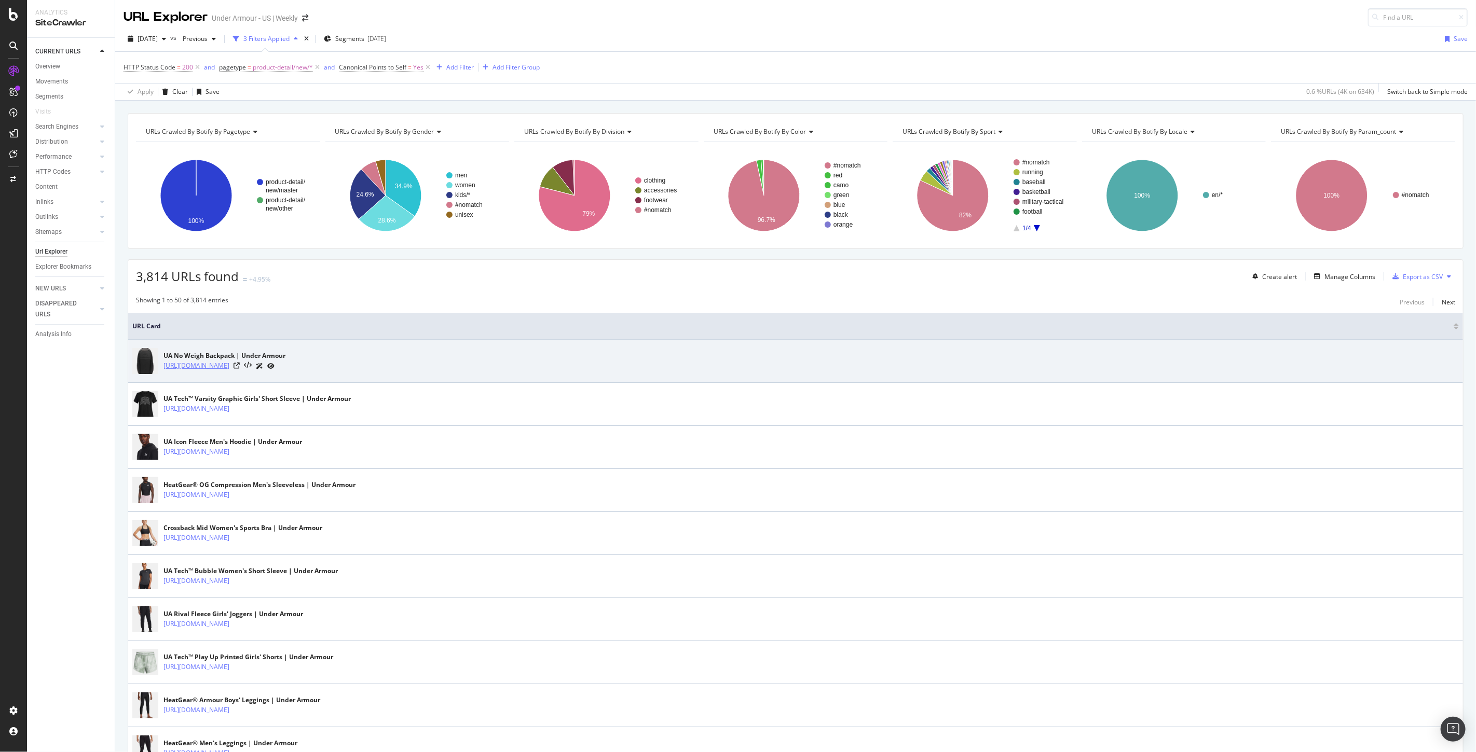
click at [229, 365] on link "https://www.underarmour.com/en-us/p/backpacks_and_bags/ua_no_weigh_backpack/600…" at bounding box center [196, 366] width 66 height 10
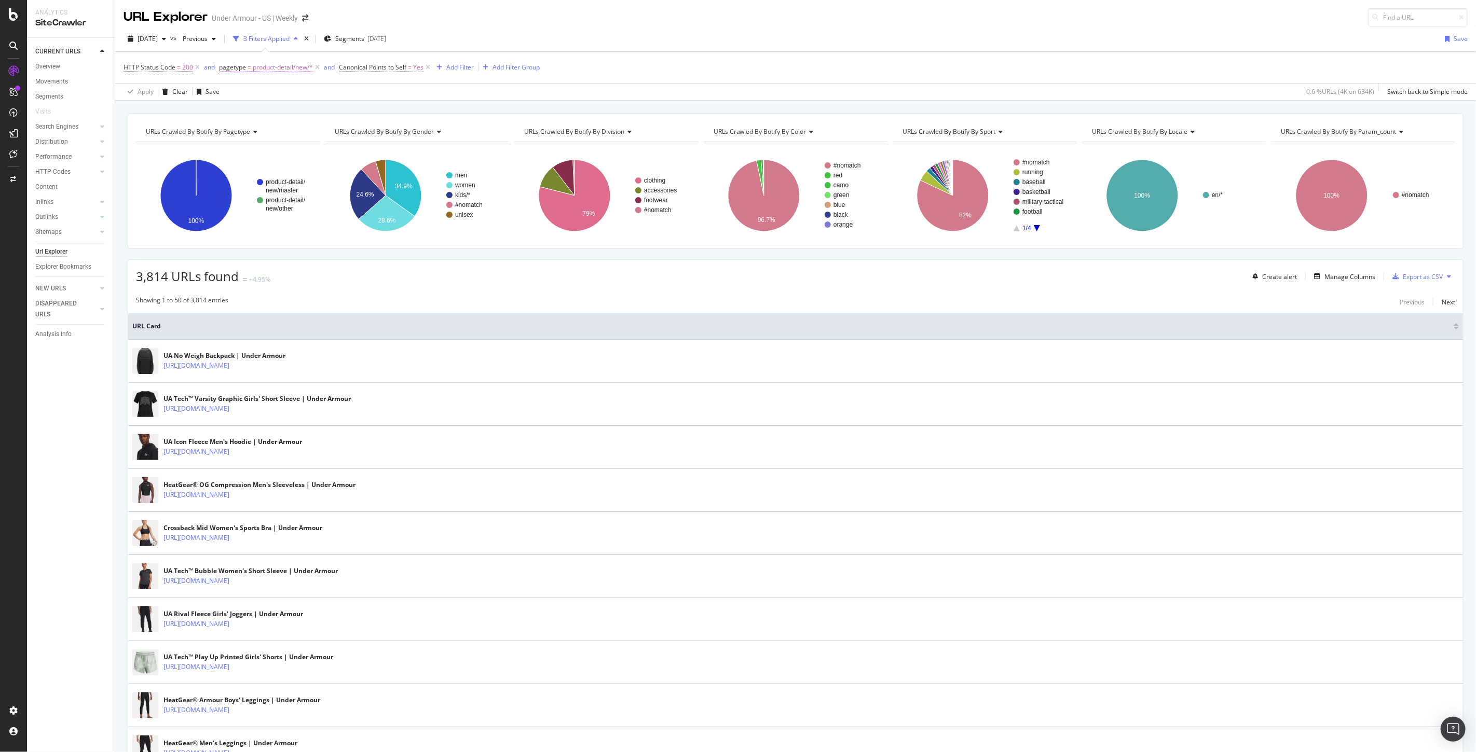
click at [271, 65] on span "product-detail/new/*" at bounding box center [283, 67] width 60 height 15
click at [248, 126] on span "product-detail/new" at bounding box center [255, 127] width 54 height 9
click at [233, 182] on icon at bounding box center [235, 181] width 4 height 6
click at [252, 194] on span "playbook-articles" at bounding box center [267, 193] width 49 height 9
click at [333, 170] on div "Apply" at bounding box center [333, 169] width 16 height 9
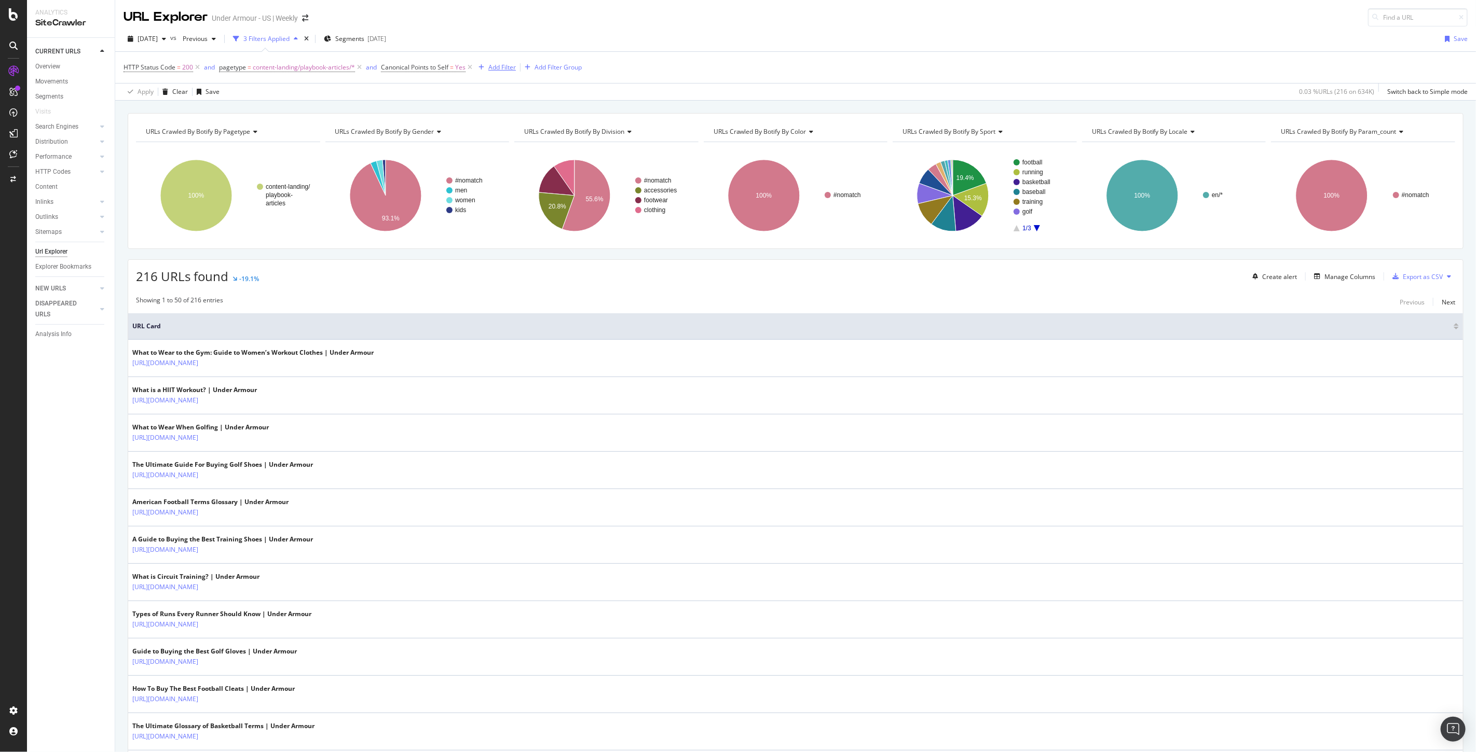
click at [500, 64] on div "Add Filter" at bounding box center [501, 67] width 27 height 9
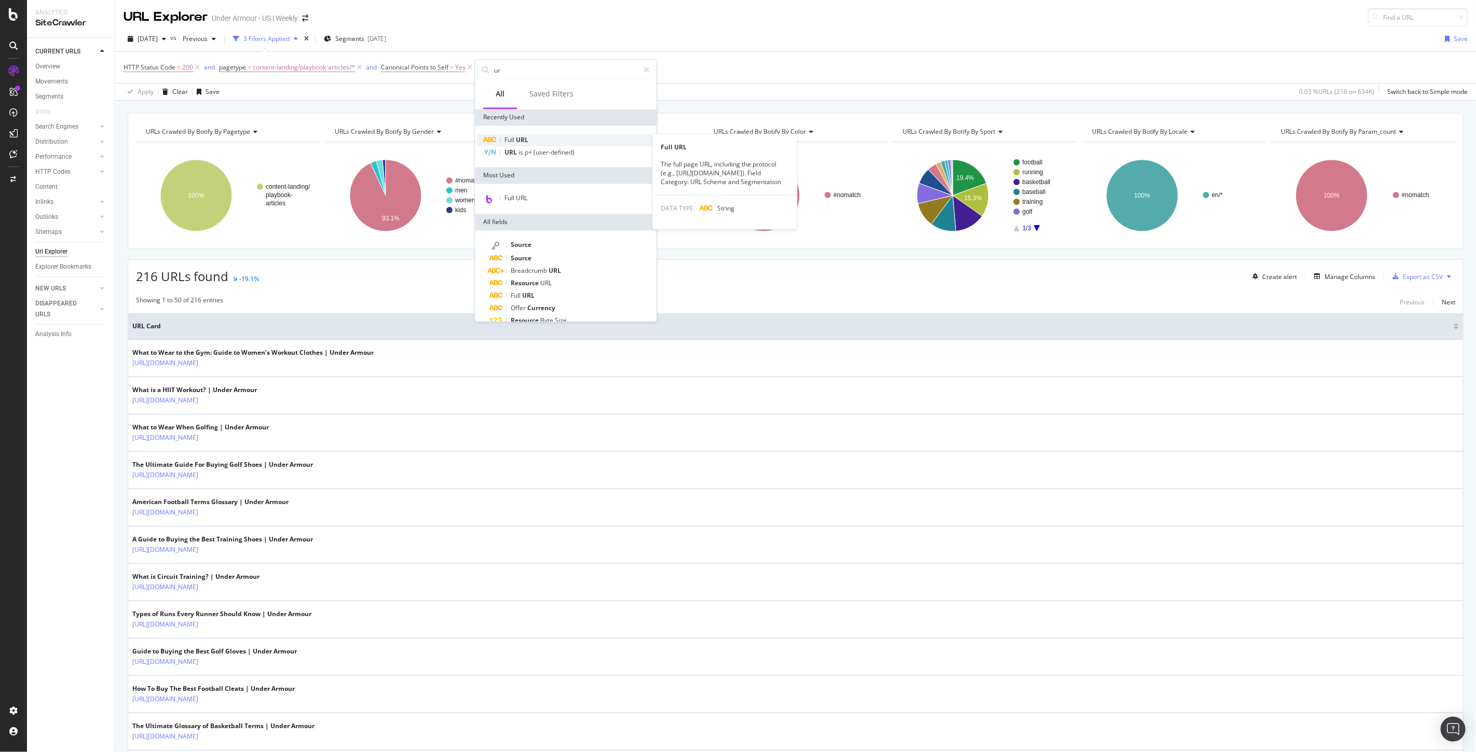
type input "ur"
click at [530, 138] on div "Full URL" at bounding box center [565, 140] width 177 height 12
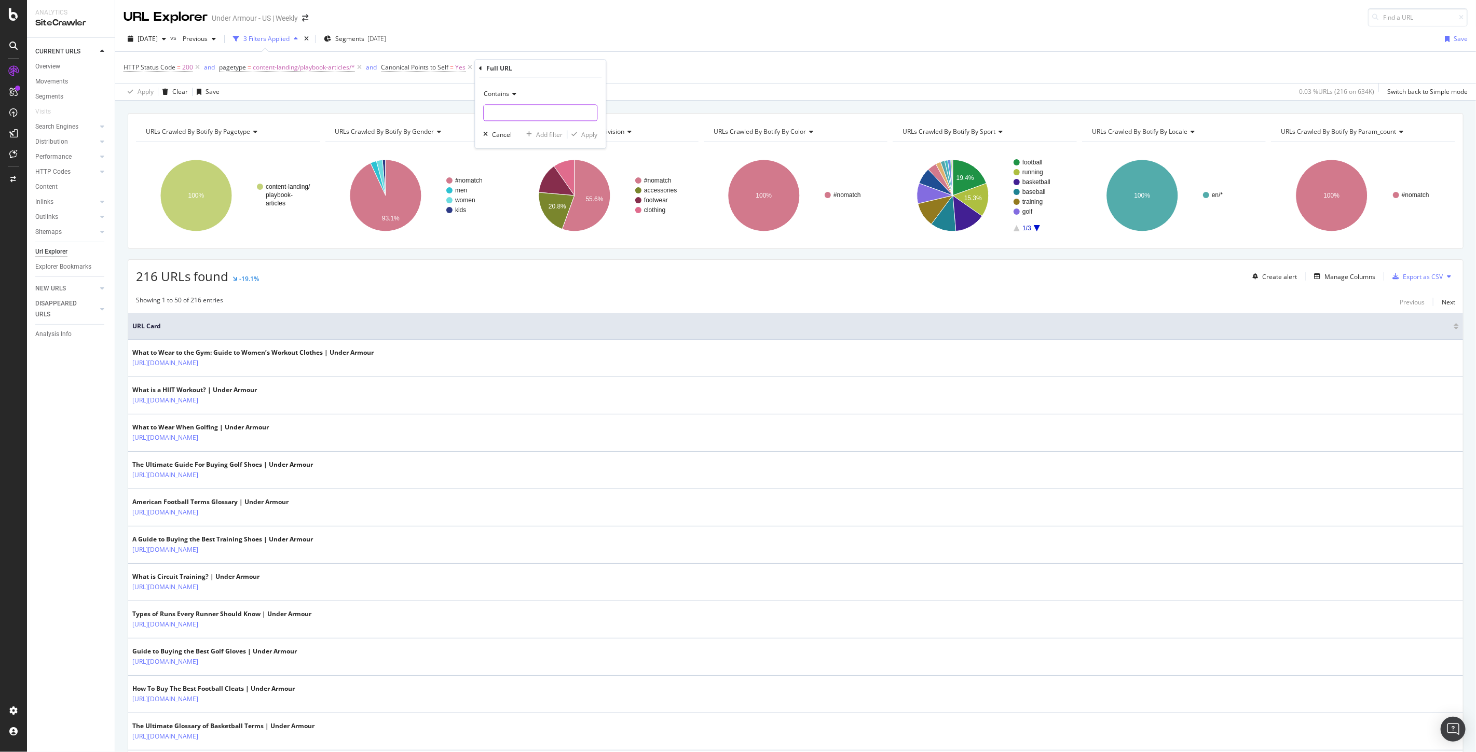
click at [498, 112] on input "text" at bounding box center [540, 113] width 113 height 17
type input "football"
click at [589, 132] on div "Apply" at bounding box center [589, 134] width 16 height 9
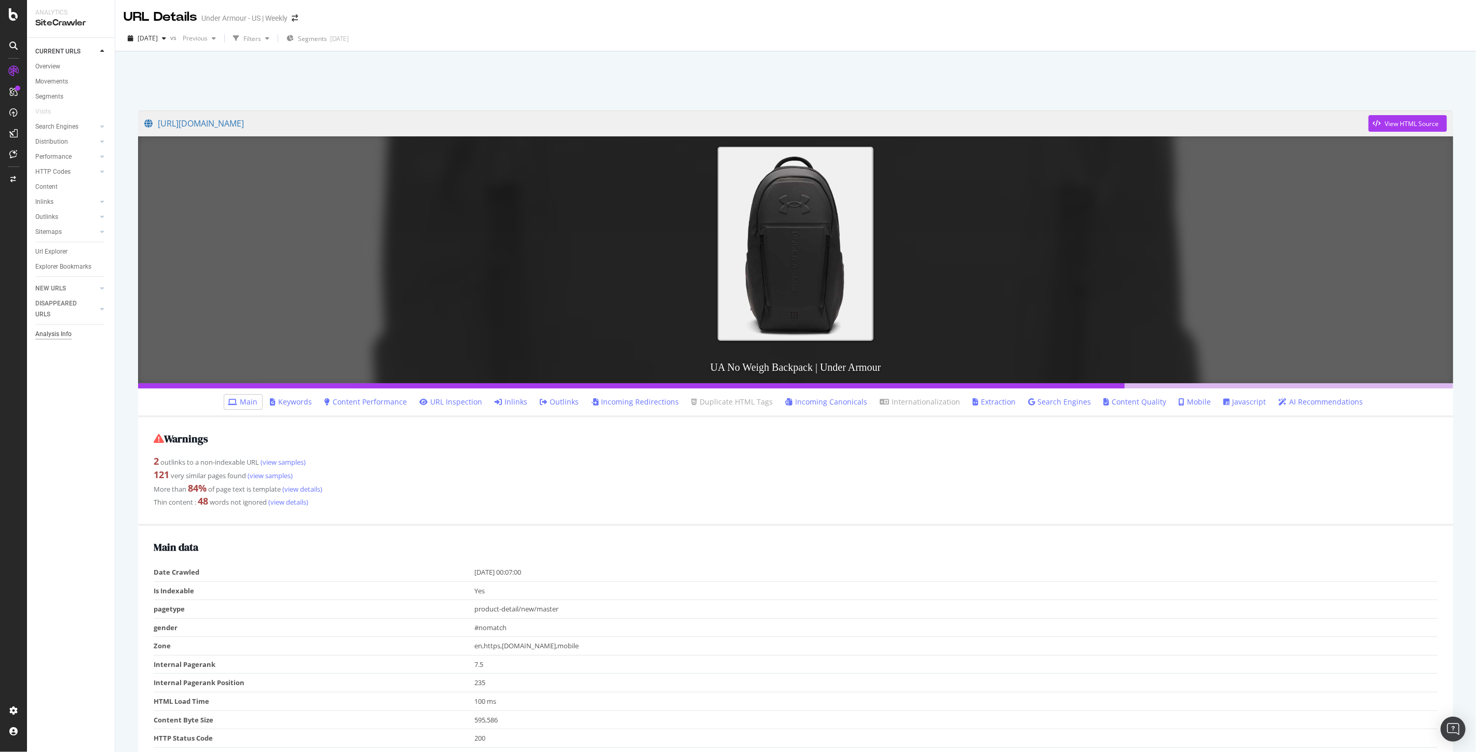
click at [56, 335] on div "Analysis Info" at bounding box center [53, 334] width 36 height 11
